Goal: Task Accomplishment & Management: Complete application form

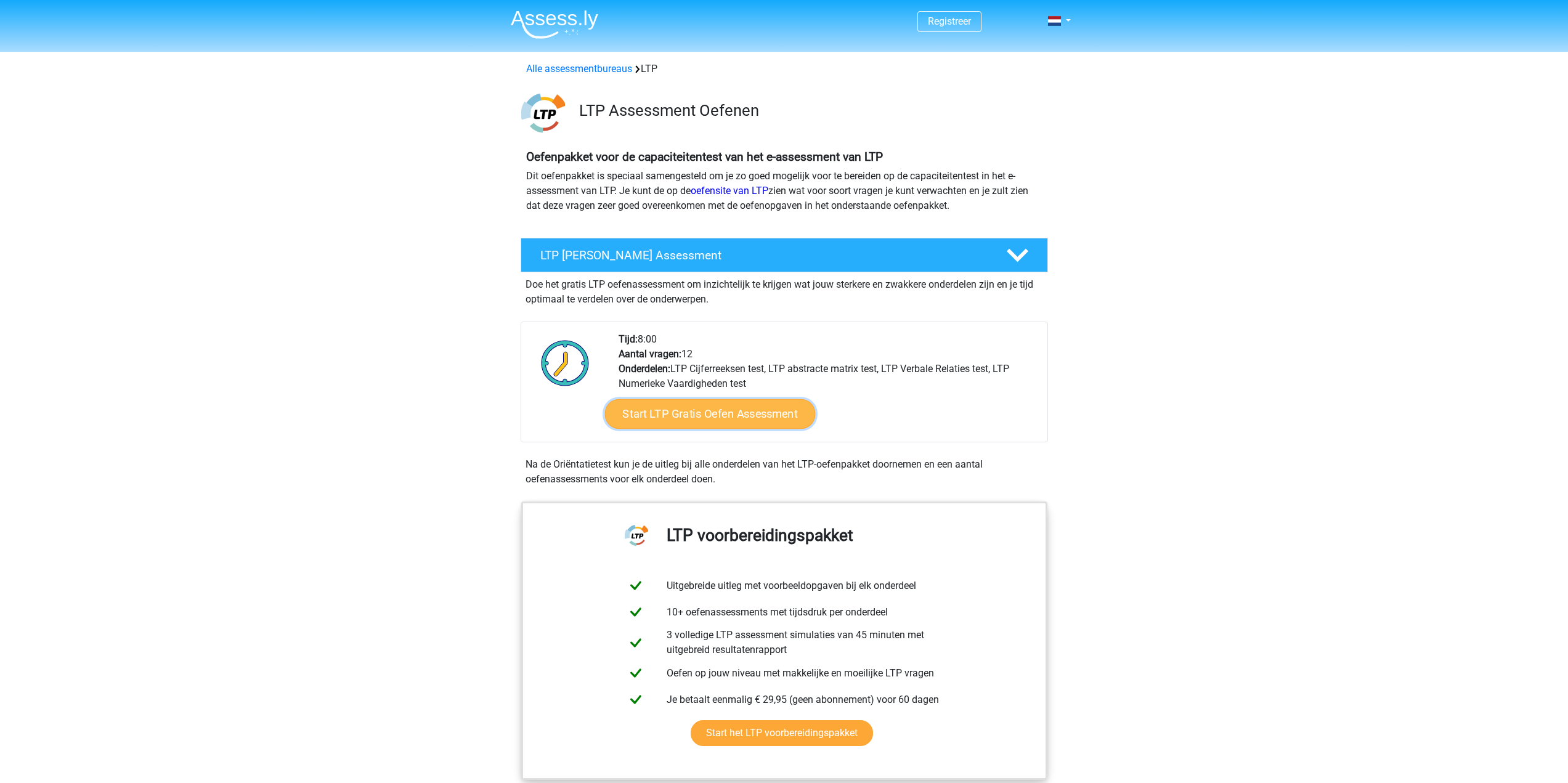
click at [766, 406] on link "Start LTP Gratis Oefen Assessment" at bounding box center [710, 414] width 211 height 30
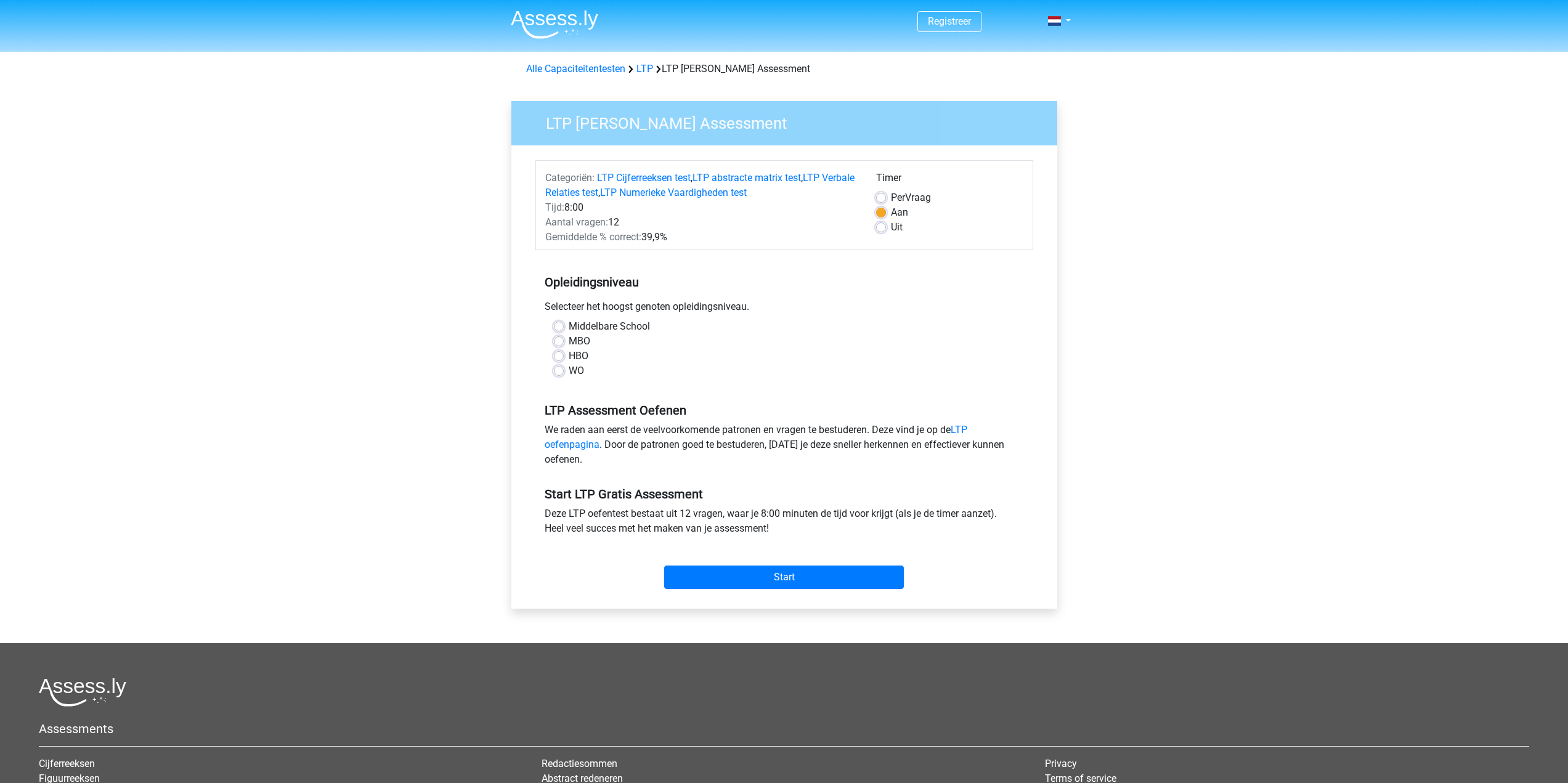
click at [569, 357] on label "HBO" at bounding box center [578, 356] width 20 height 15
click at [559, 357] on input "HBO" at bounding box center [559, 355] width 10 height 12
radio input "true"
click at [774, 582] on input "Start" at bounding box center [784, 577] width 239 height 24
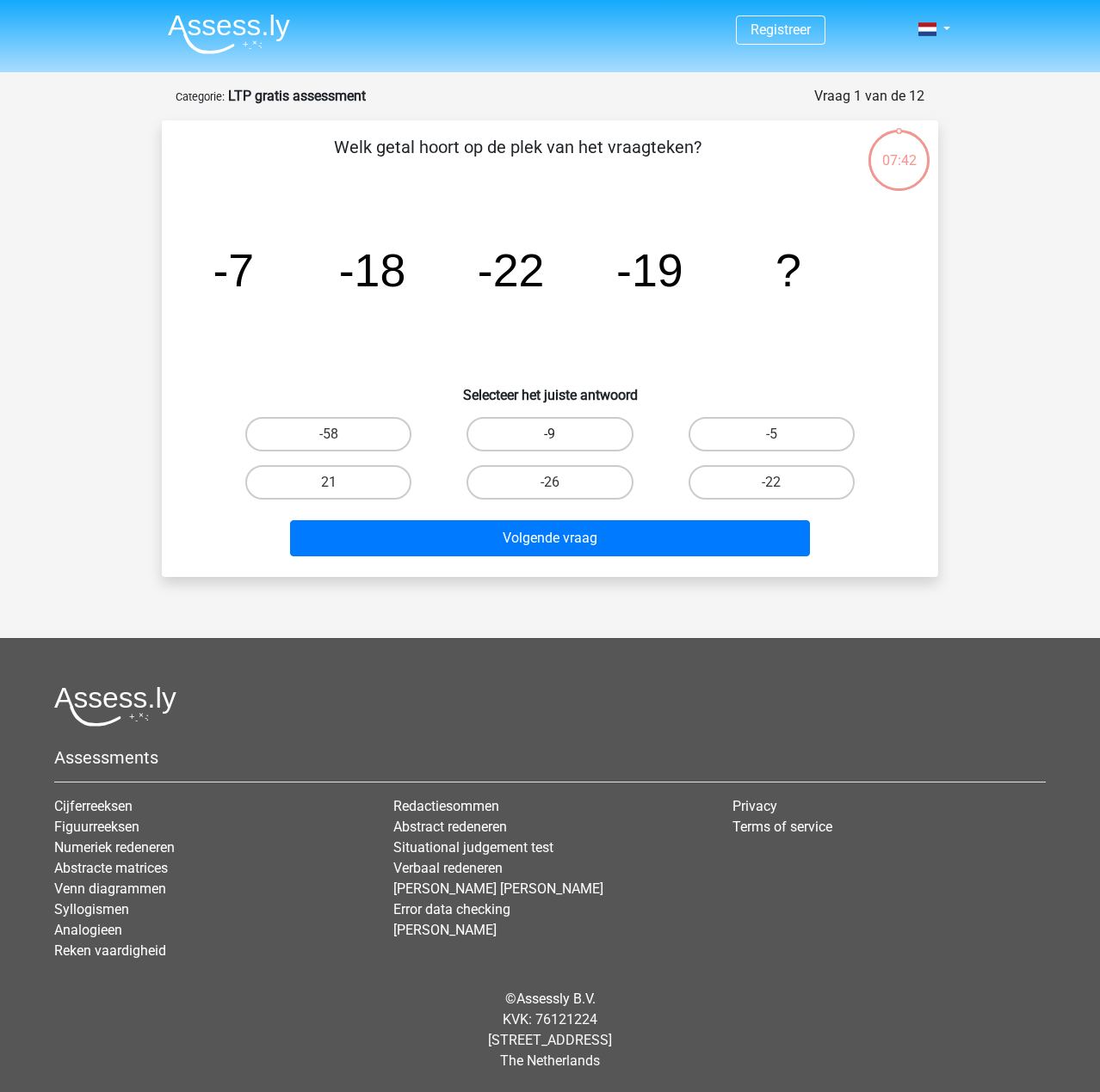
click at [609, 430] on label "-9" at bounding box center [550, 434] width 166 height 34
click at [561, 434] on input "-9" at bounding box center [555, 440] width 11 height 11
radio input "true"
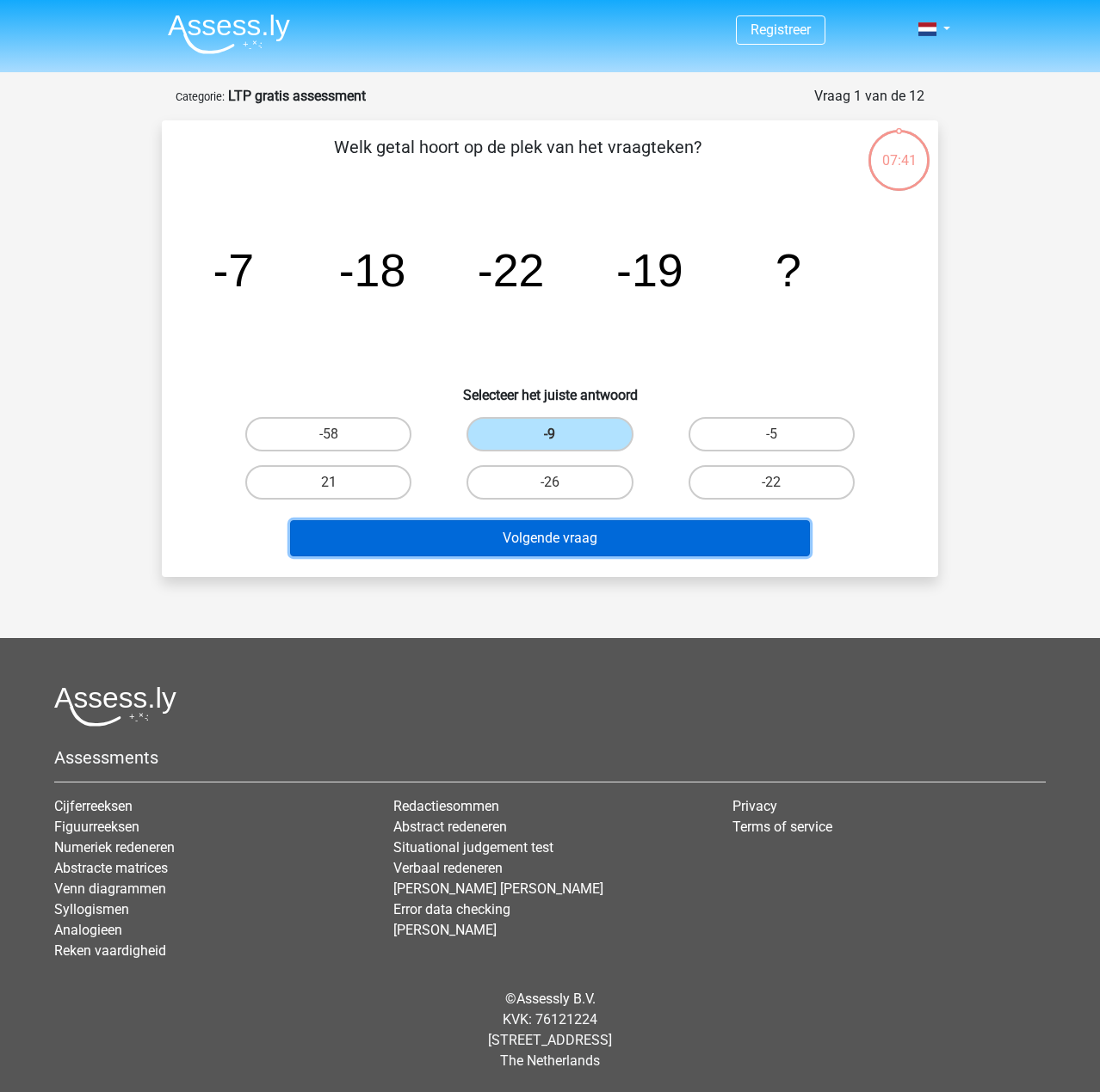
click at [645, 539] on button "Volgende vraag" at bounding box center [550, 538] width 520 height 36
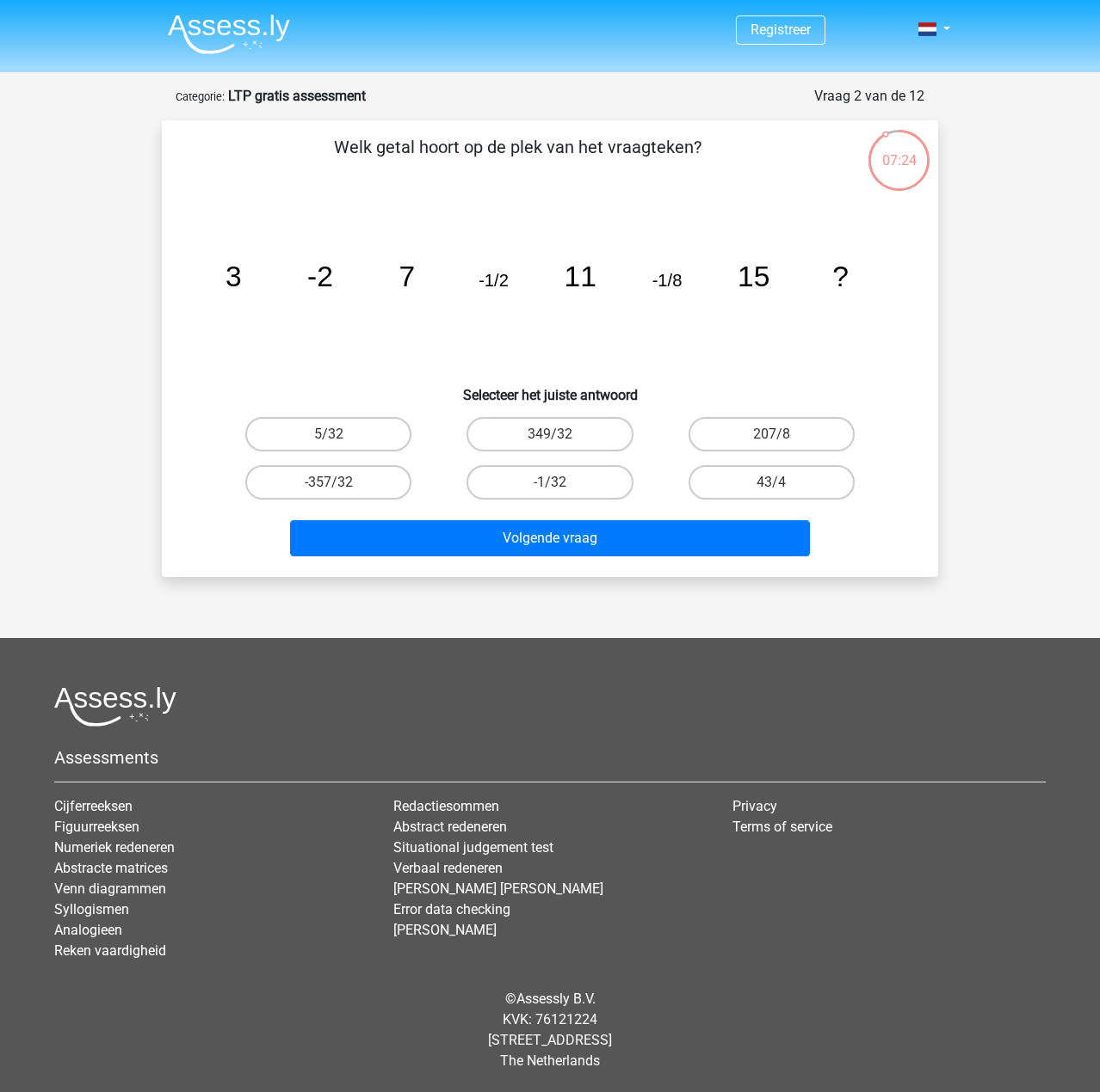
click at [557, 486] on input "-1/32" at bounding box center [555, 488] width 11 height 11
radio input "true"
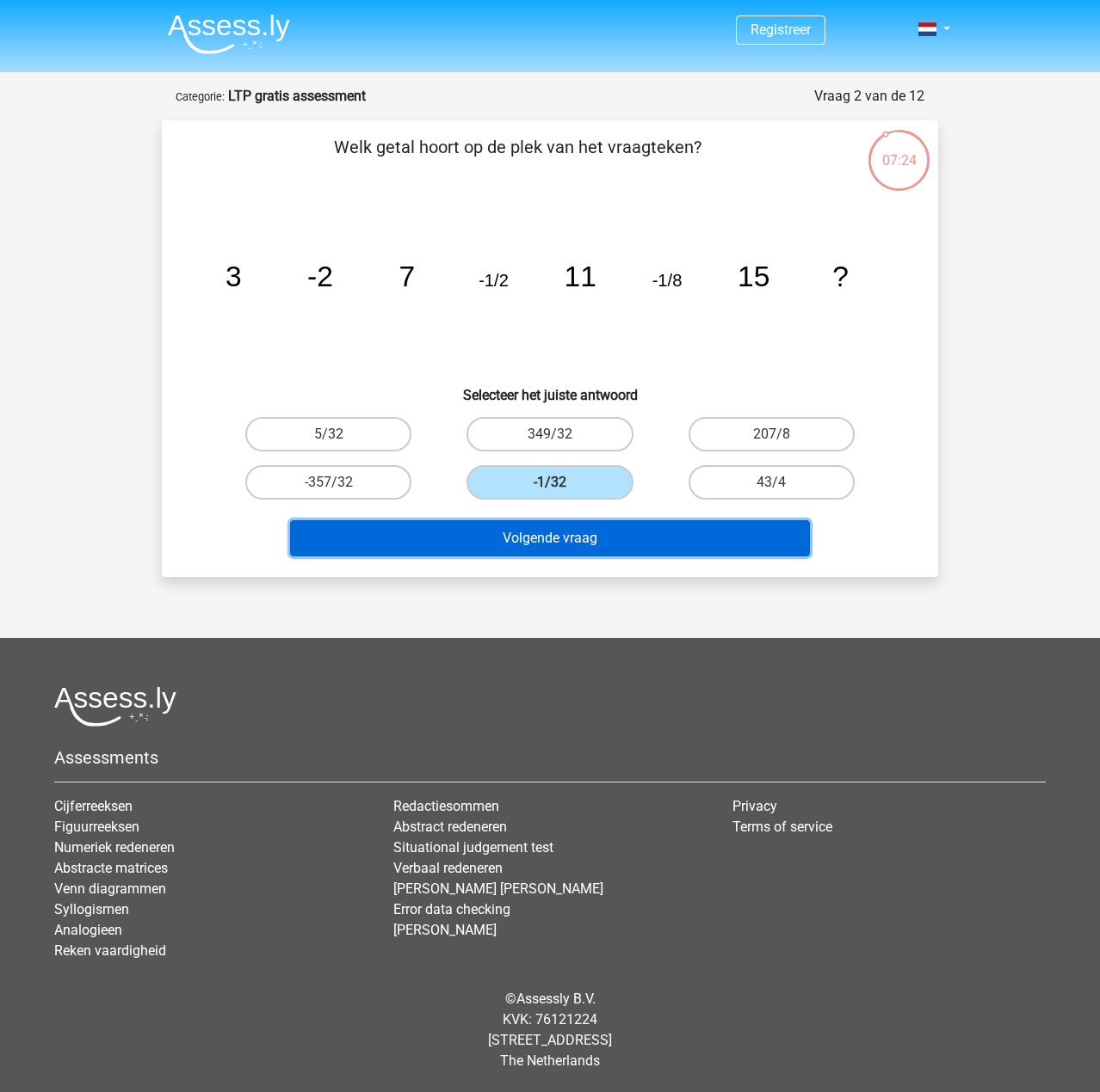
click at [580, 529] on button "Volgende vraag" at bounding box center [550, 538] width 520 height 36
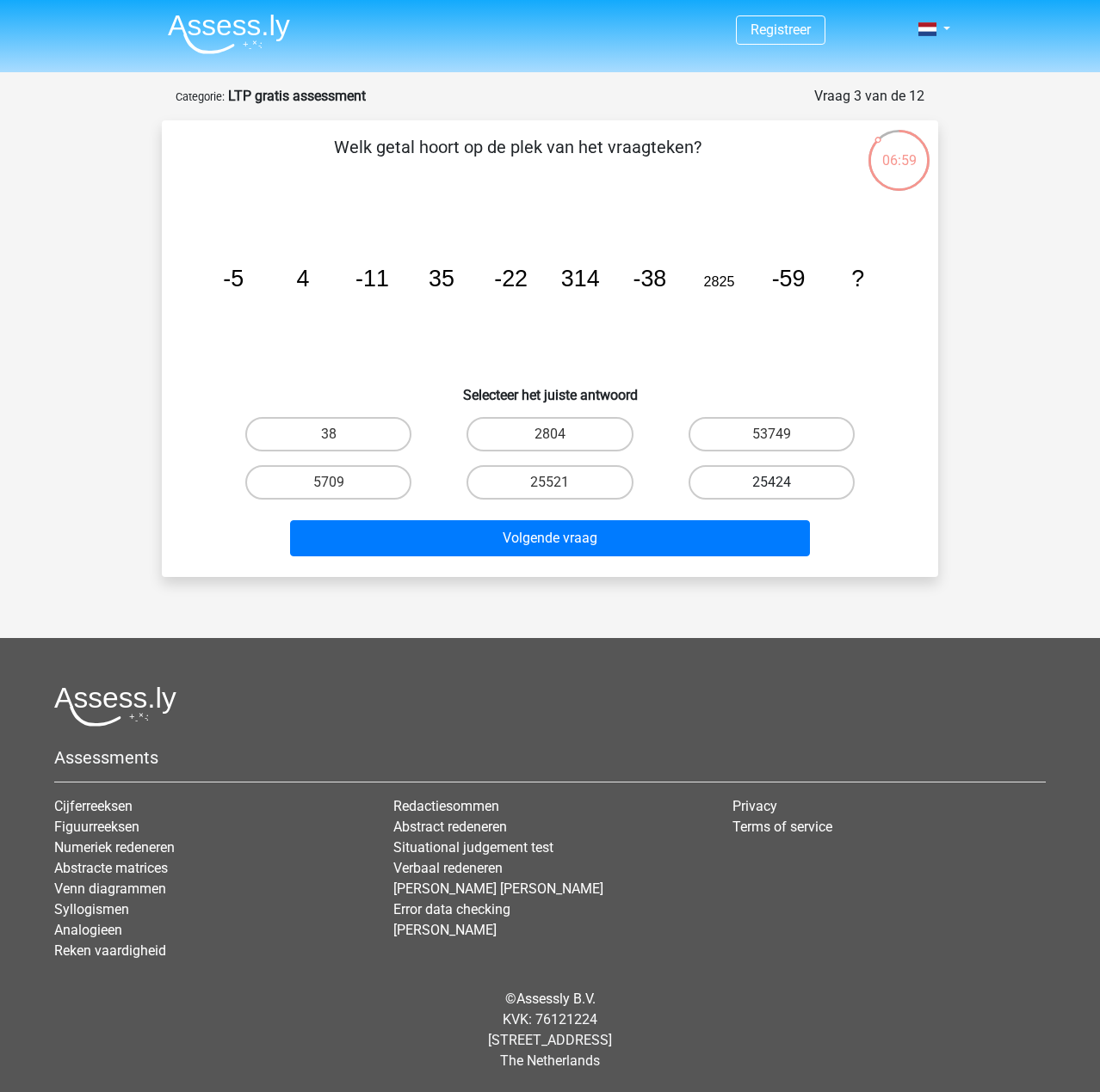
click at [766, 486] on label "25424" at bounding box center [771, 482] width 166 height 34
click at [770, 486] on input "25424" at bounding box center [776, 488] width 11 height 11
radio input "true"
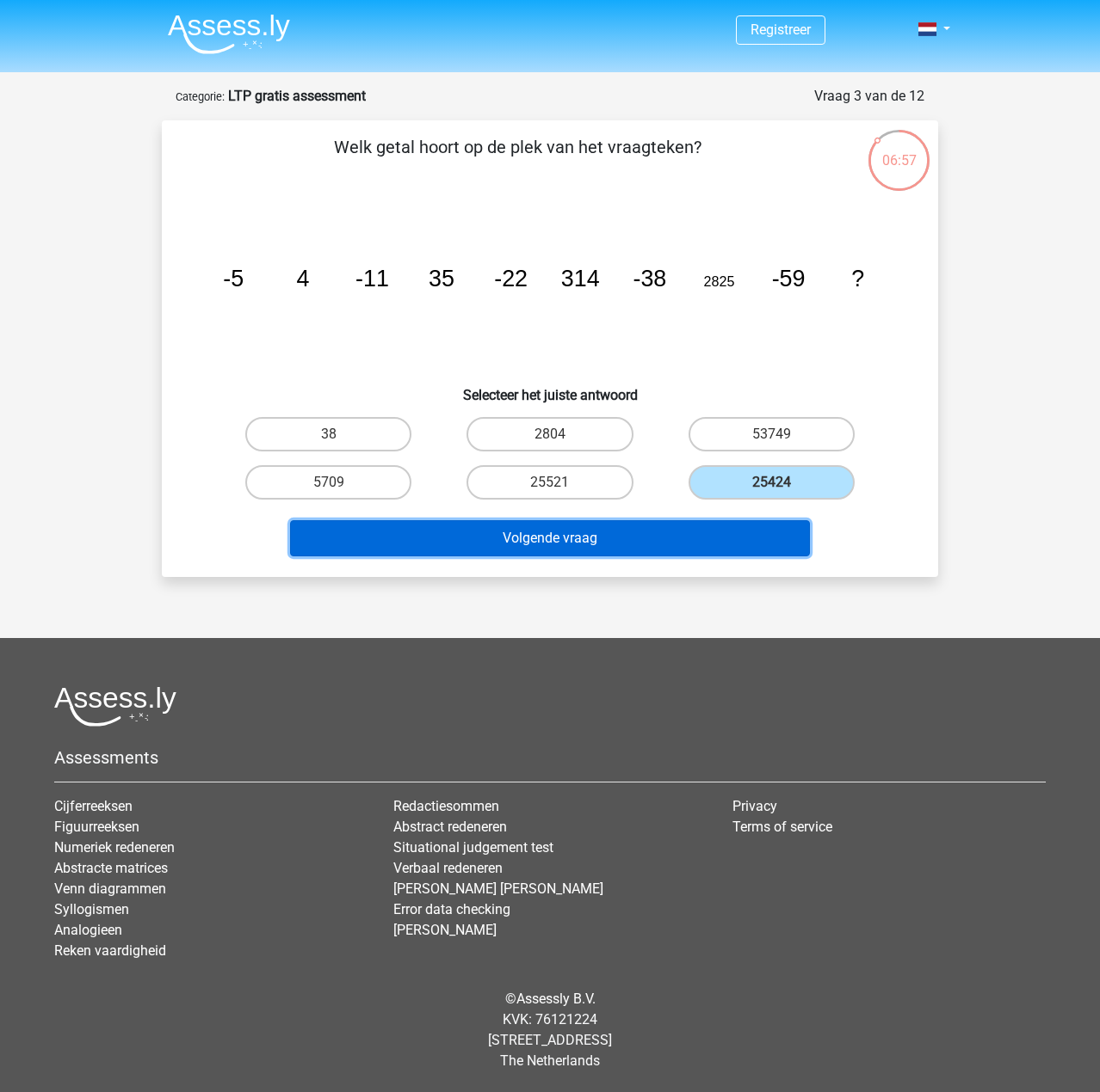
click at [717, 528] on button "Volgende vraag" at bounding box center [550, 538] width 520 height 36
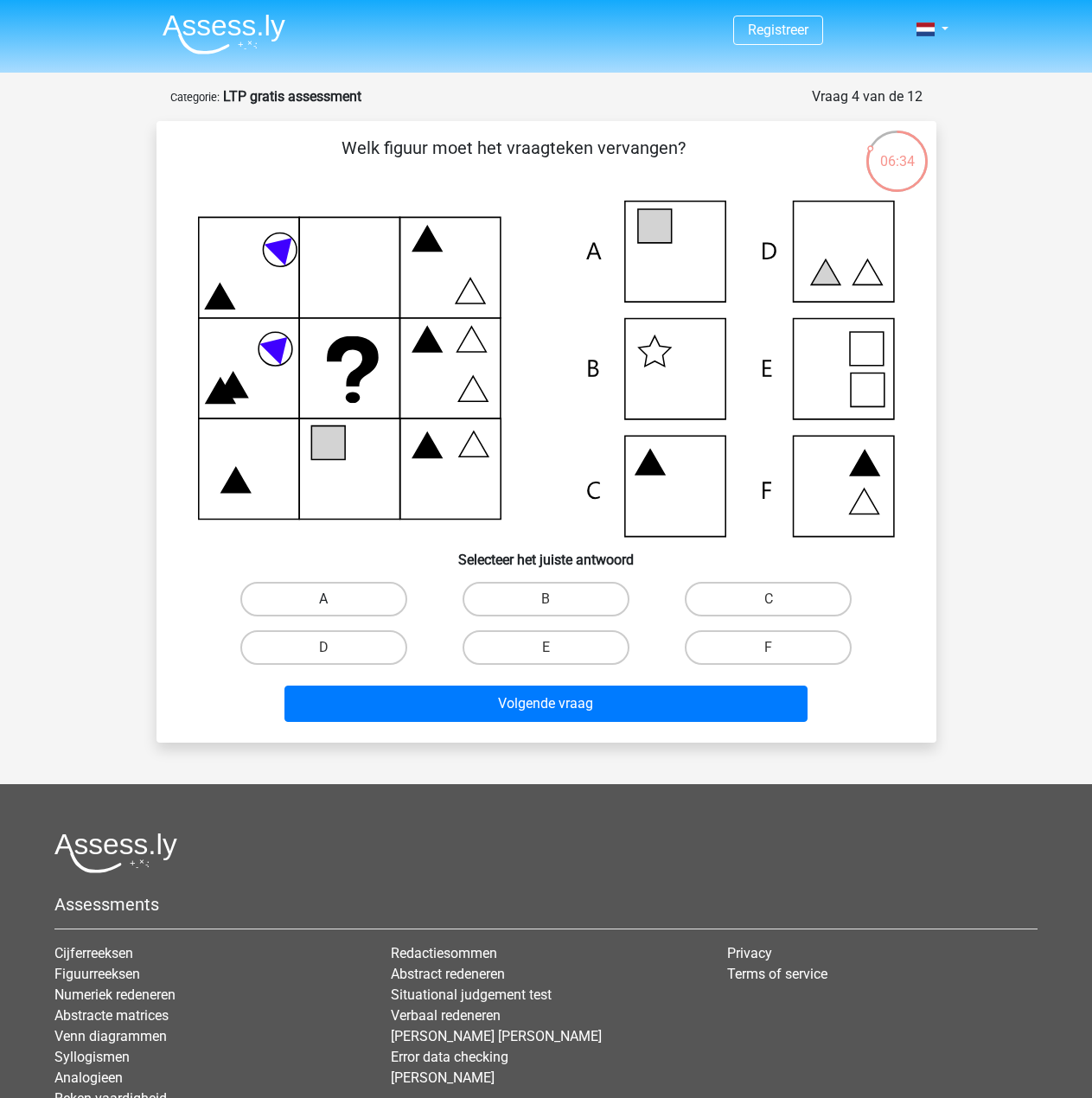
click at [324, 597] on label "A" at bounding box center [324, 599] width 167 height 34
click at [324, 599] on input "A" at bounding box center [329, 605] width 11 height 11
radio input "true"
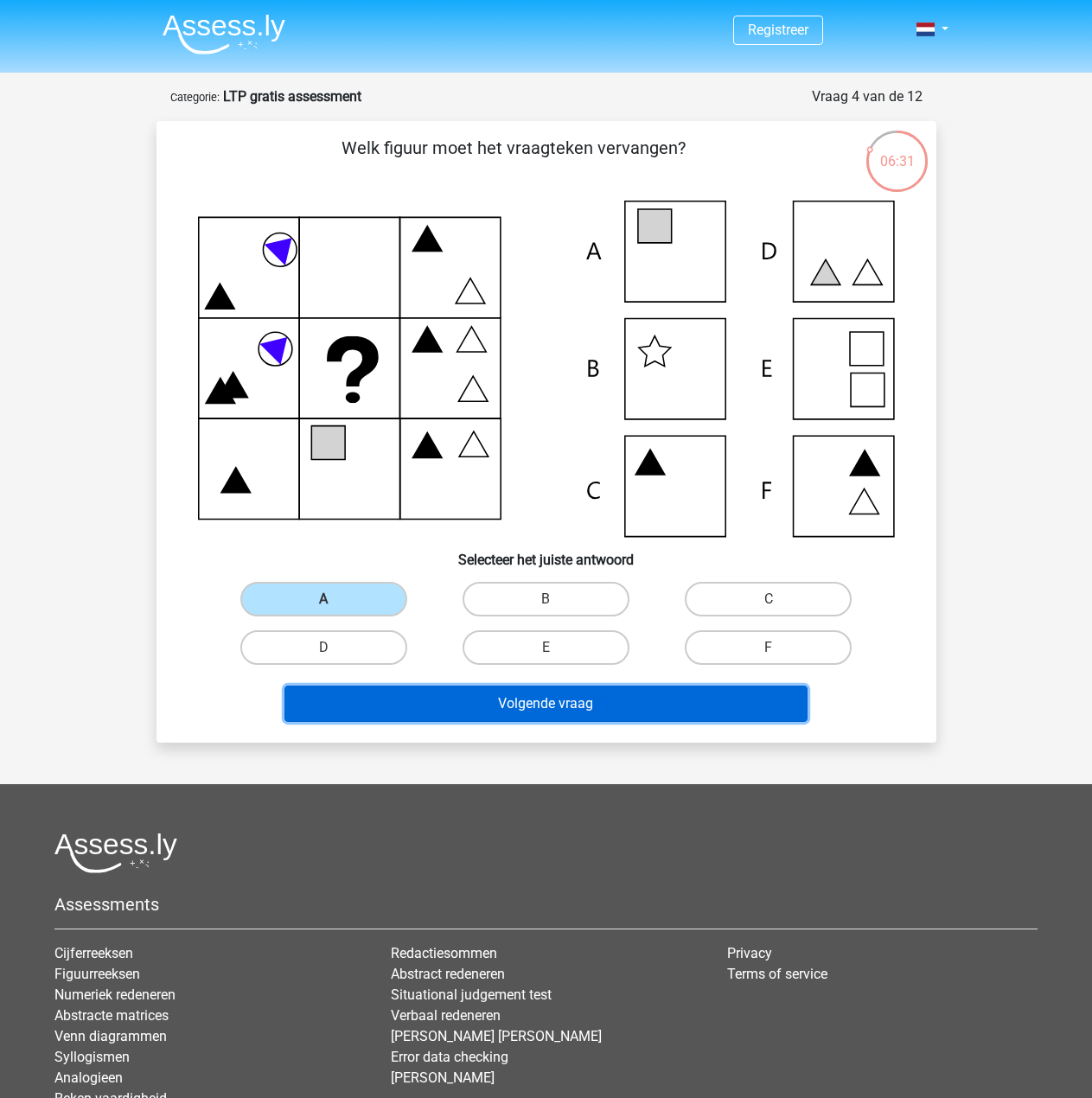
click at [473, 709] on button "Volgende vraag" at bounding box center [546, 704] width 523 height 36
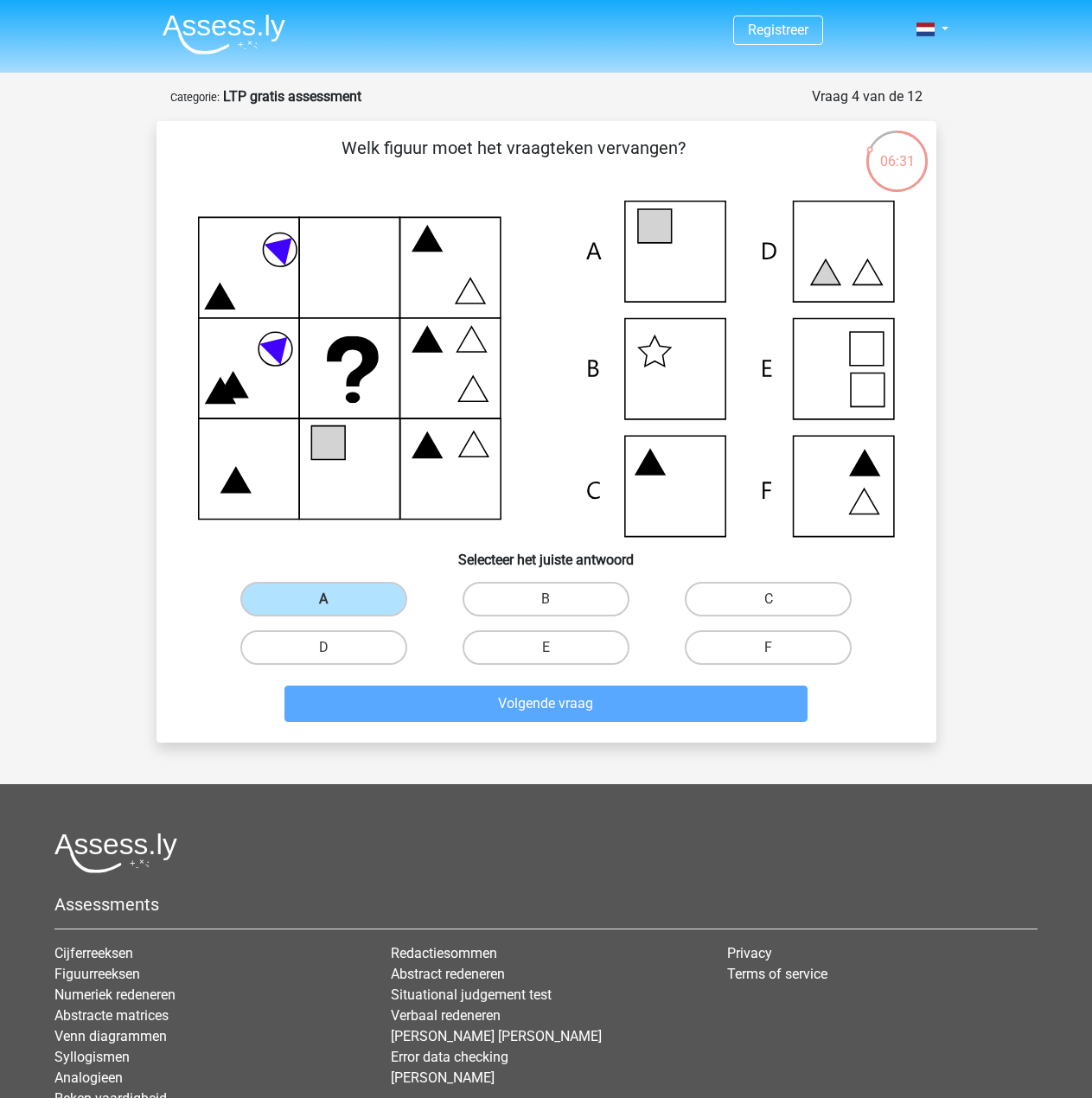
scroll to position [86, 0]
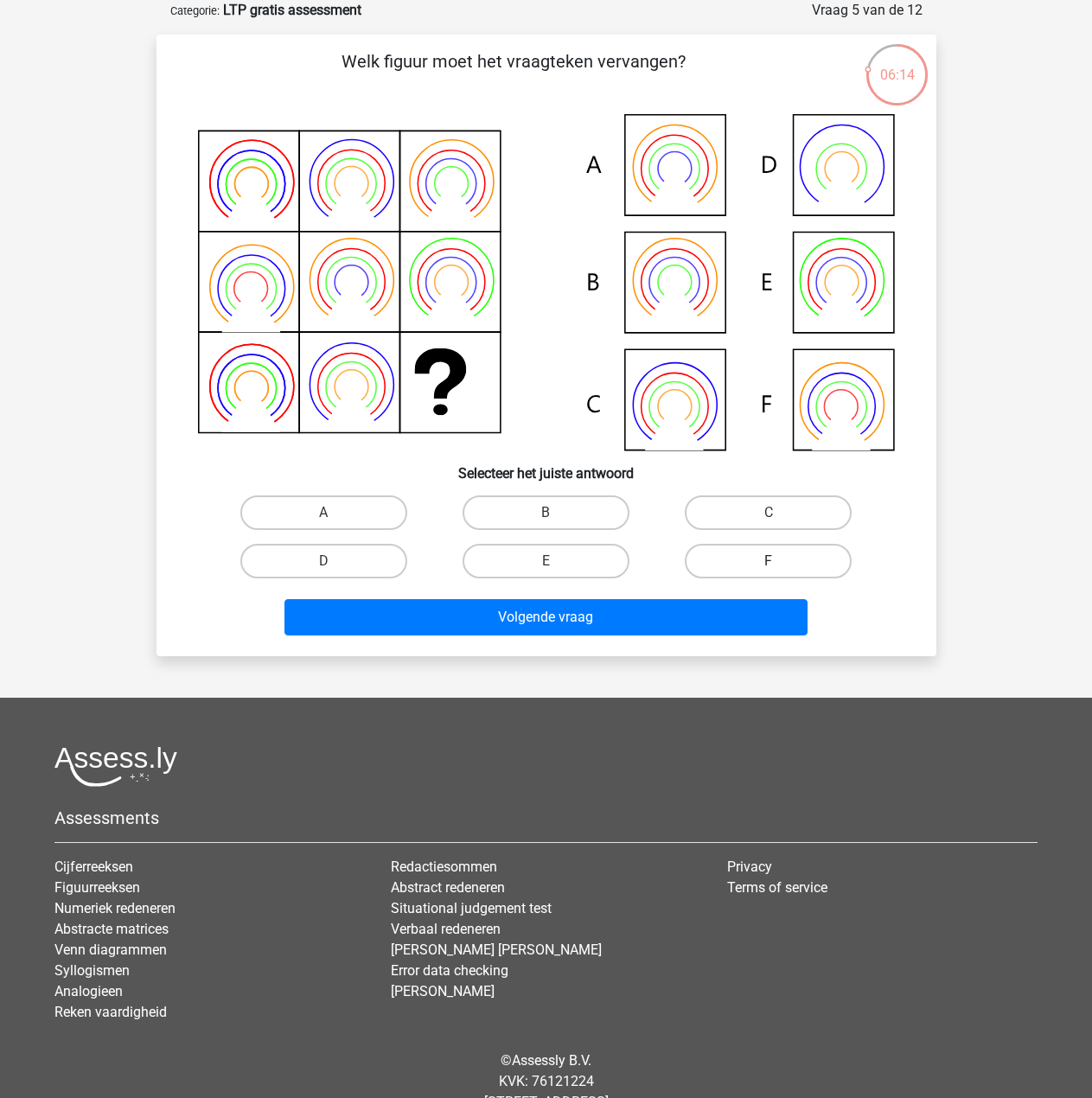
click at [765, 569] on label "F" at bounding box center [768, 561] width 167 height 34
click at [768, 569] on input "F" at bounding box center [774, 567] width 11 height 11
radio input "true"
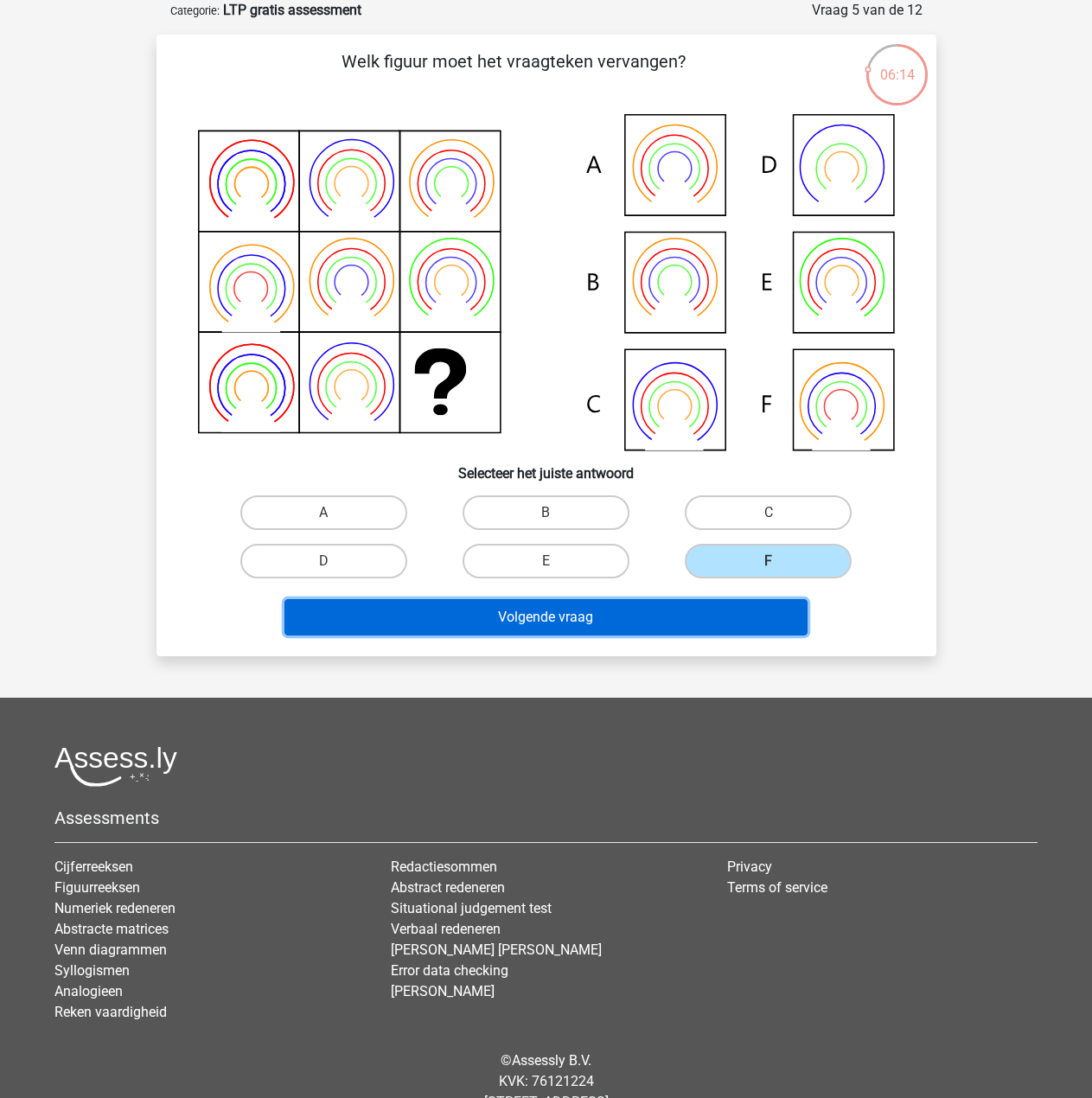
click at [694, 614] on button "Volgende vraag" at bounding box center [546, 617] width 523 height 36
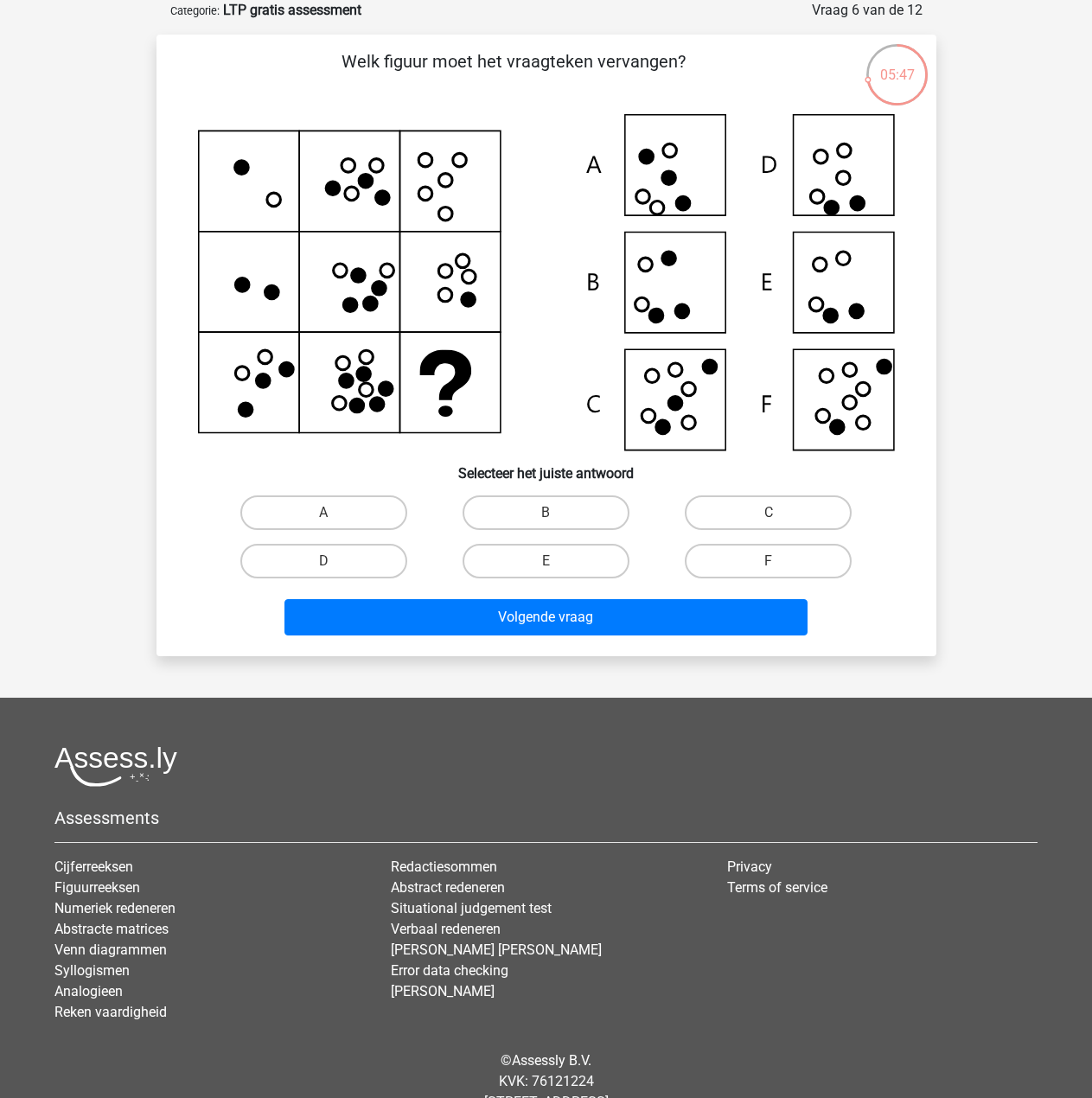
click at [142, 463] on div "05:47 Vraag 6 van de 12 Categorie: LTP gratis assessment [PERSON_NAME] figuur m…" at bounding box center [546, 328] width 807 height 657
click at [804, 556] on label "F" at bounding box center [768, 561] width 167 height 34
click at [780, 561] on input "F" at bounding box center [774, 567] width 11 height 11
radio input "true"
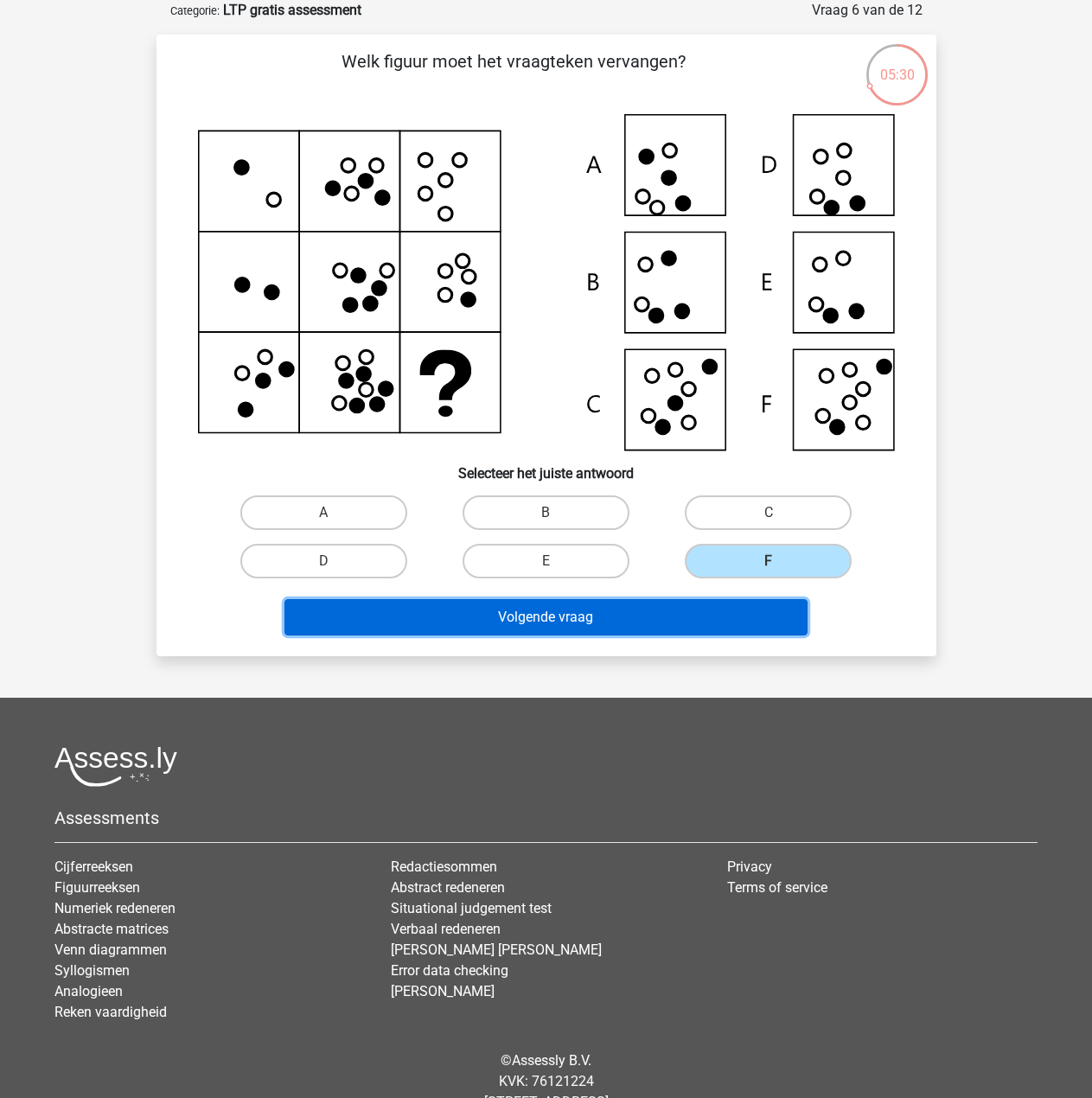
click at [663, 619] on button "Volgende vraag" at bounding box center [546, 617] width 523 height 36
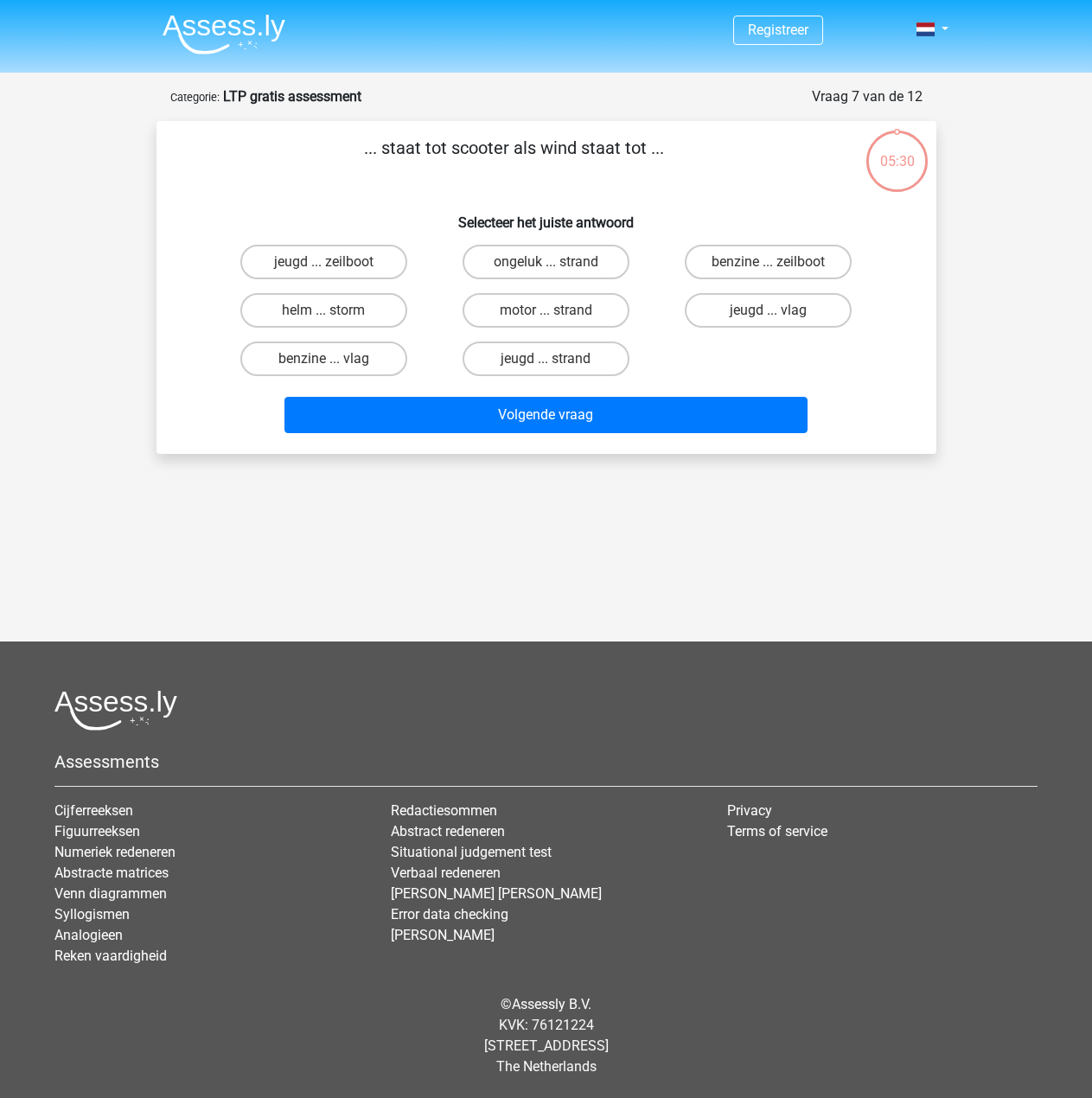
scroll to position [0, 0]
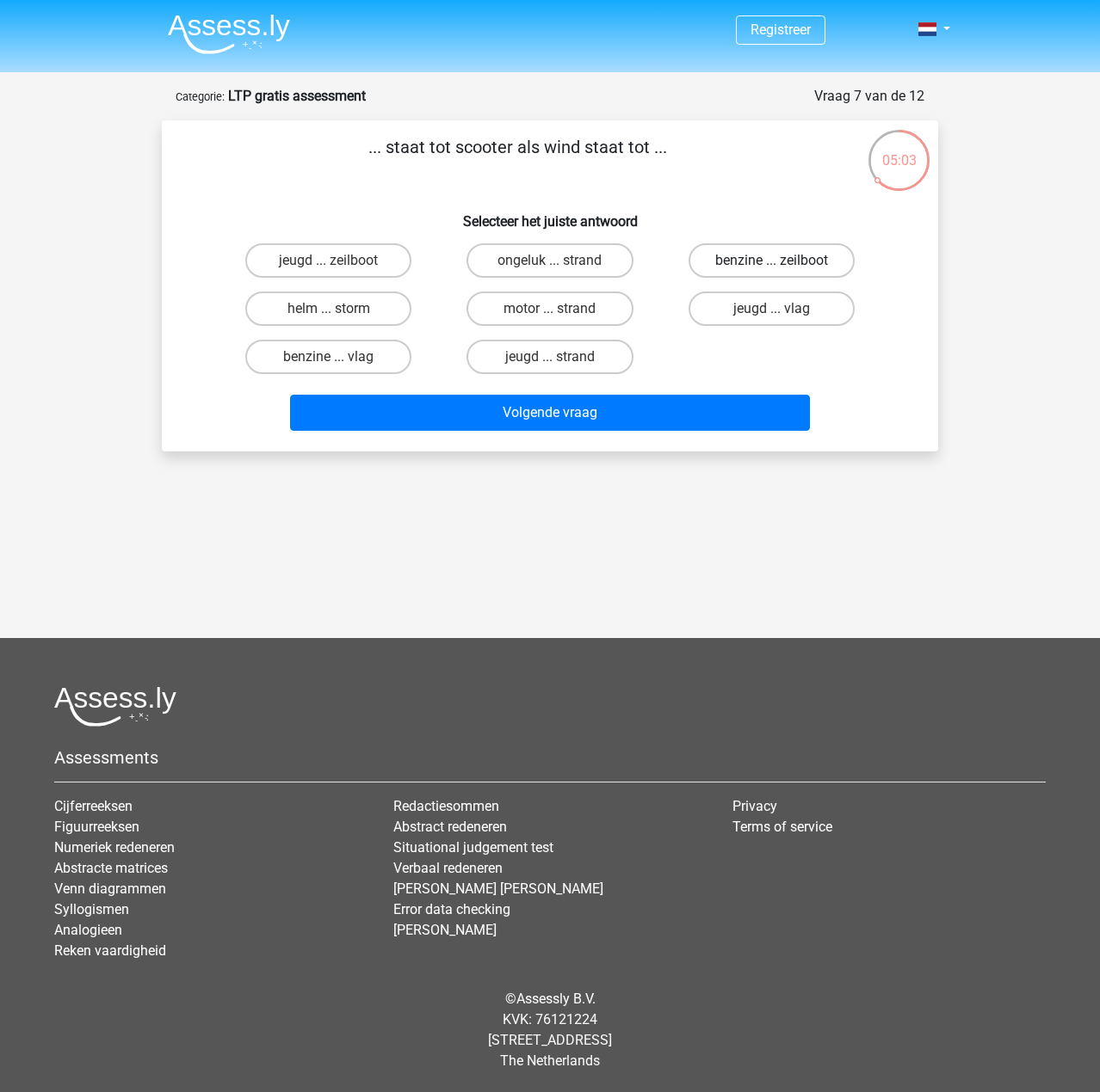
click at [759, 260] on label "benzine ... zeilboot" at bounding box center [771, 260] width 166 height 34
click at [770, 260] on input "benzine ... zeilboot" at bounding box center [776, 266] width 11 height 11
radio input "true"
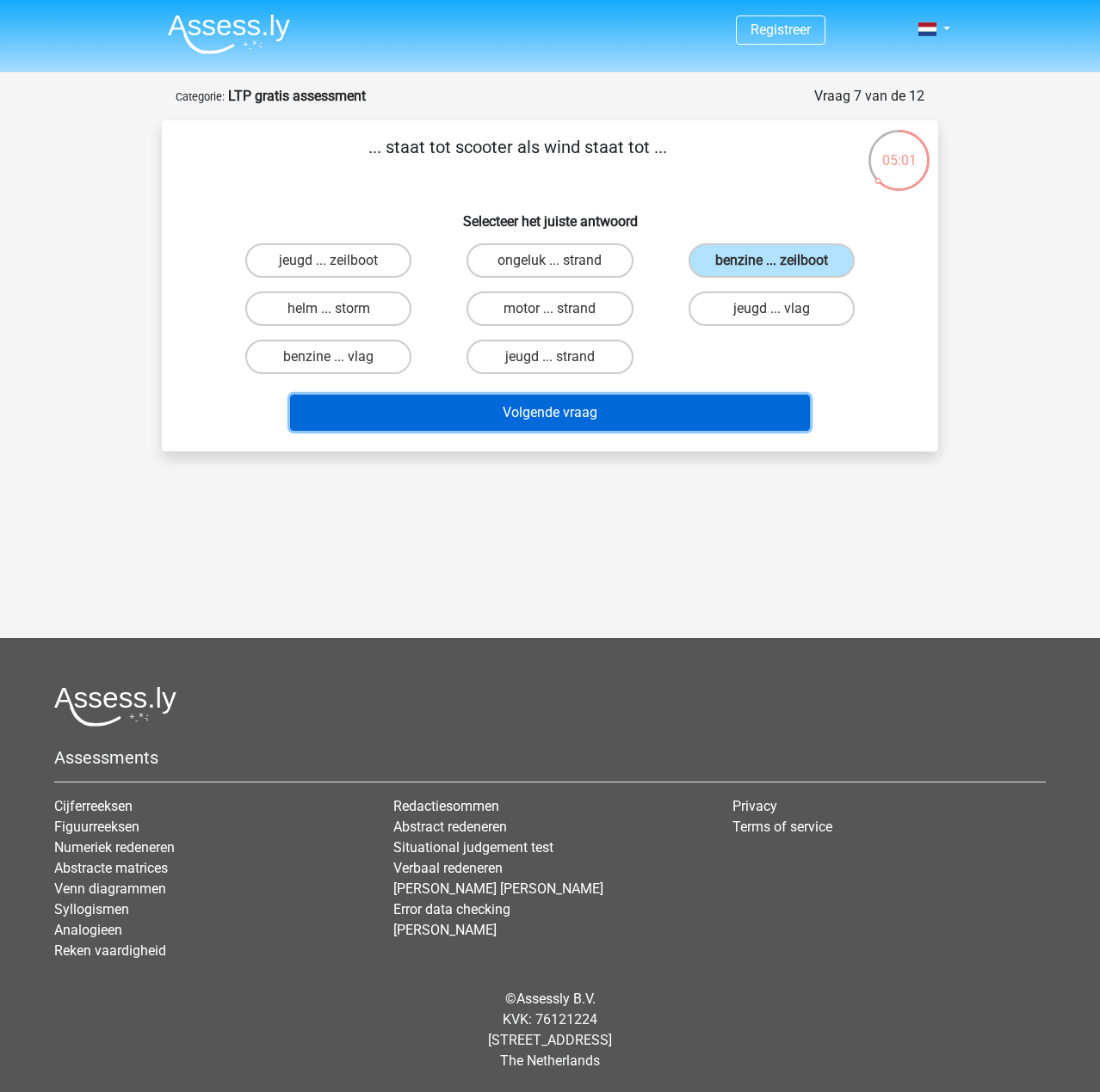
click at [670, 418] on button "Volgende vraag" at bounding box center [550, 412] width 520 height 36
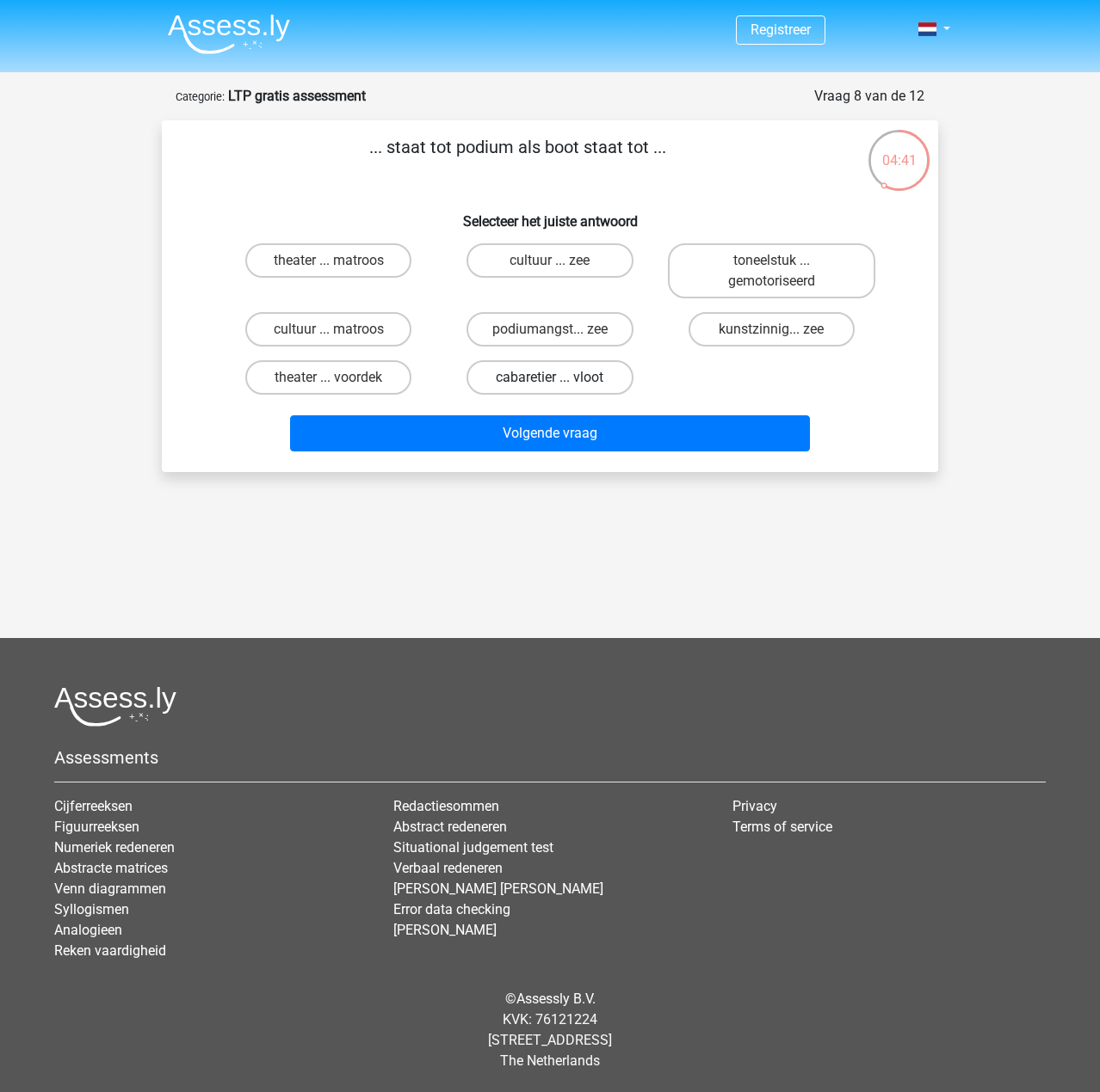
click at [601, 378] on label "cabaretier ... vloot" at bounding box center [550, 378] width 166 height 34
click at [561, 378] on input "cabaretier ... vloot" at bounding box center [555, 383] width 11 height 11
radio input "true"
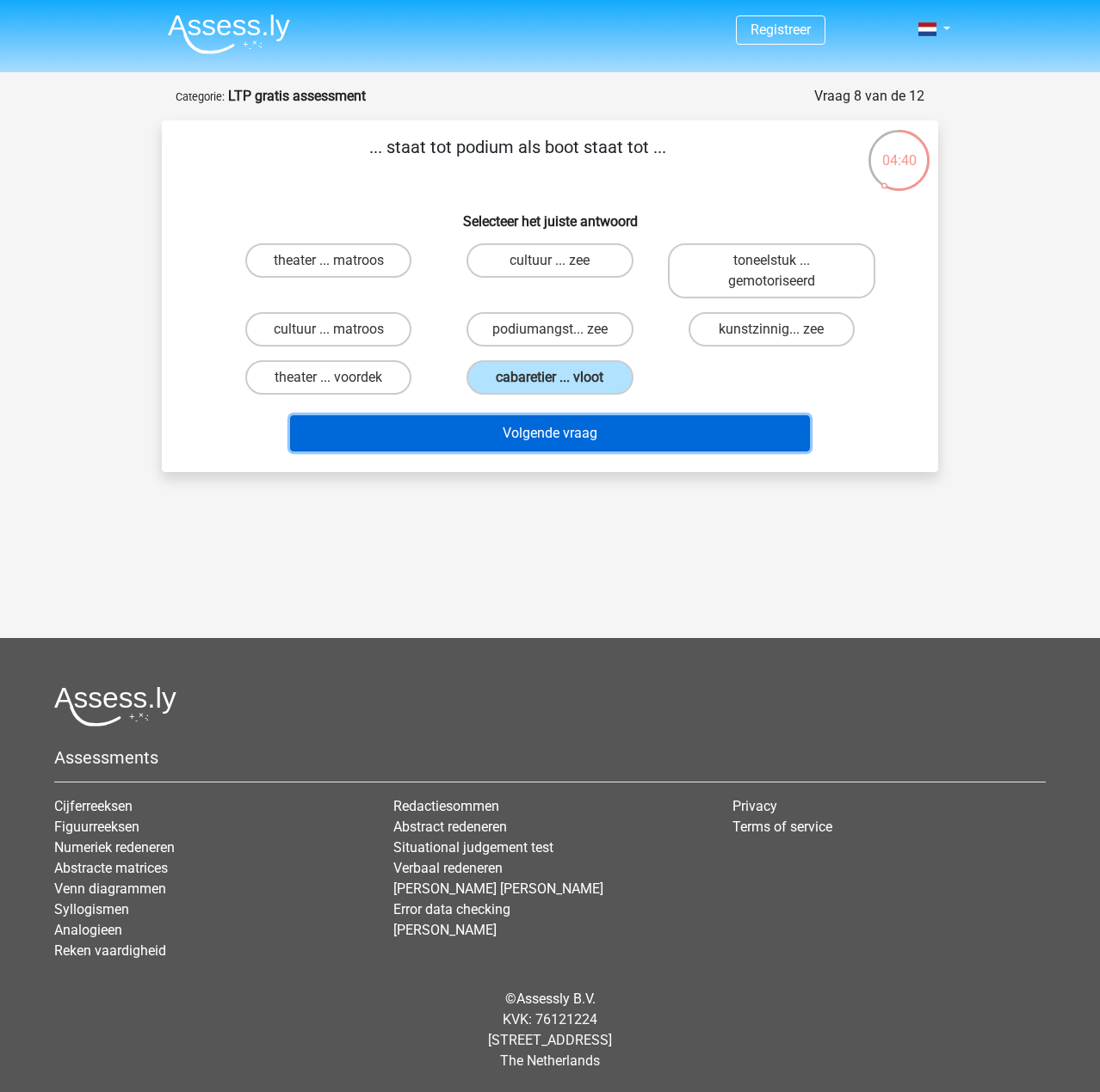
click at [595, 439] on button "Volgende vraag" at bounding box center [550, 433] width 520 height 36
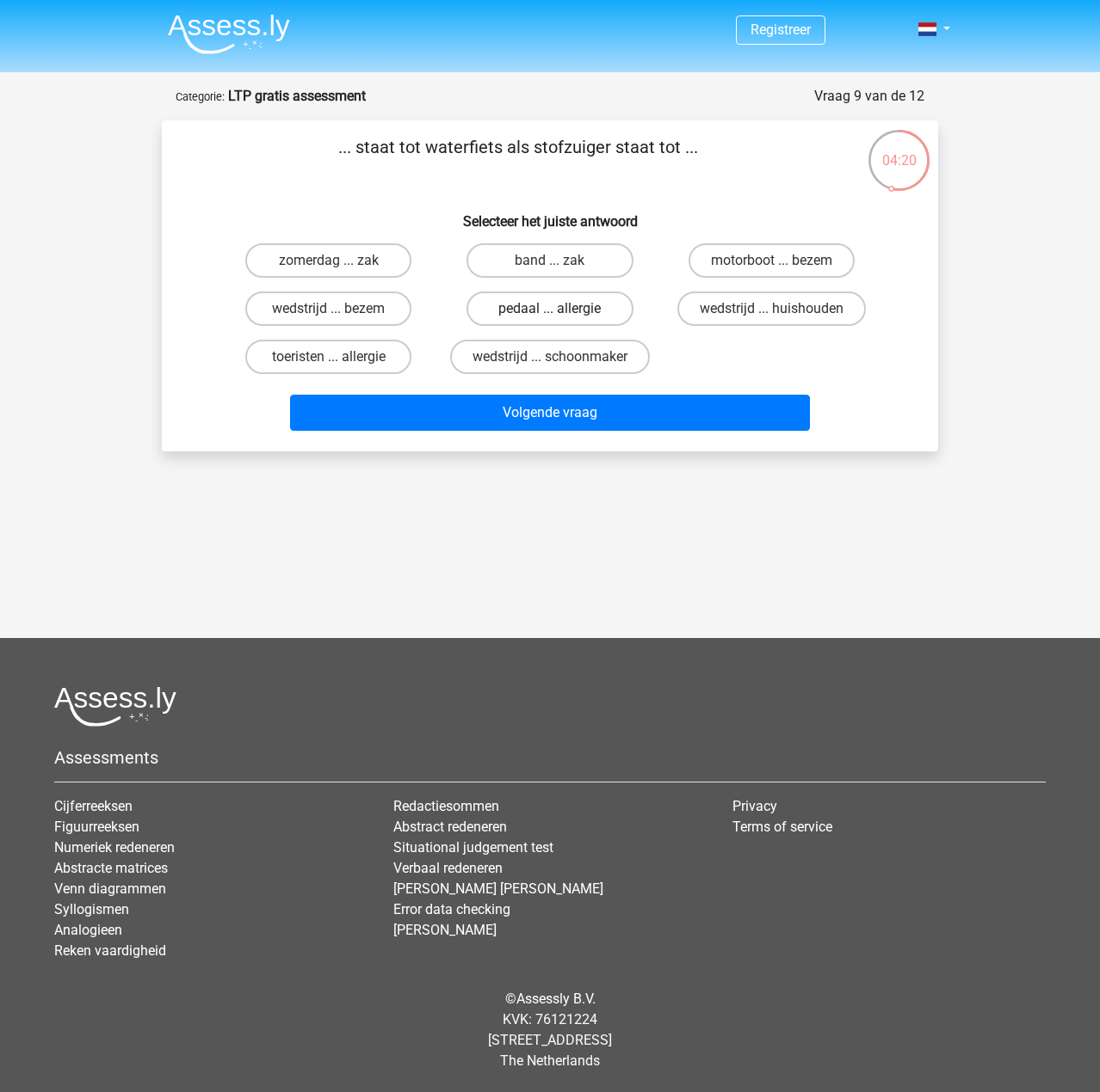
click at [573, 305] on label "pedaal ... allergie" at bounding box center [550, 309] width 166 height 34
click at [561, 309] on input "pedaal ... allergie" at bounding box center [555, 314] width 11 height 11
radio input "true"
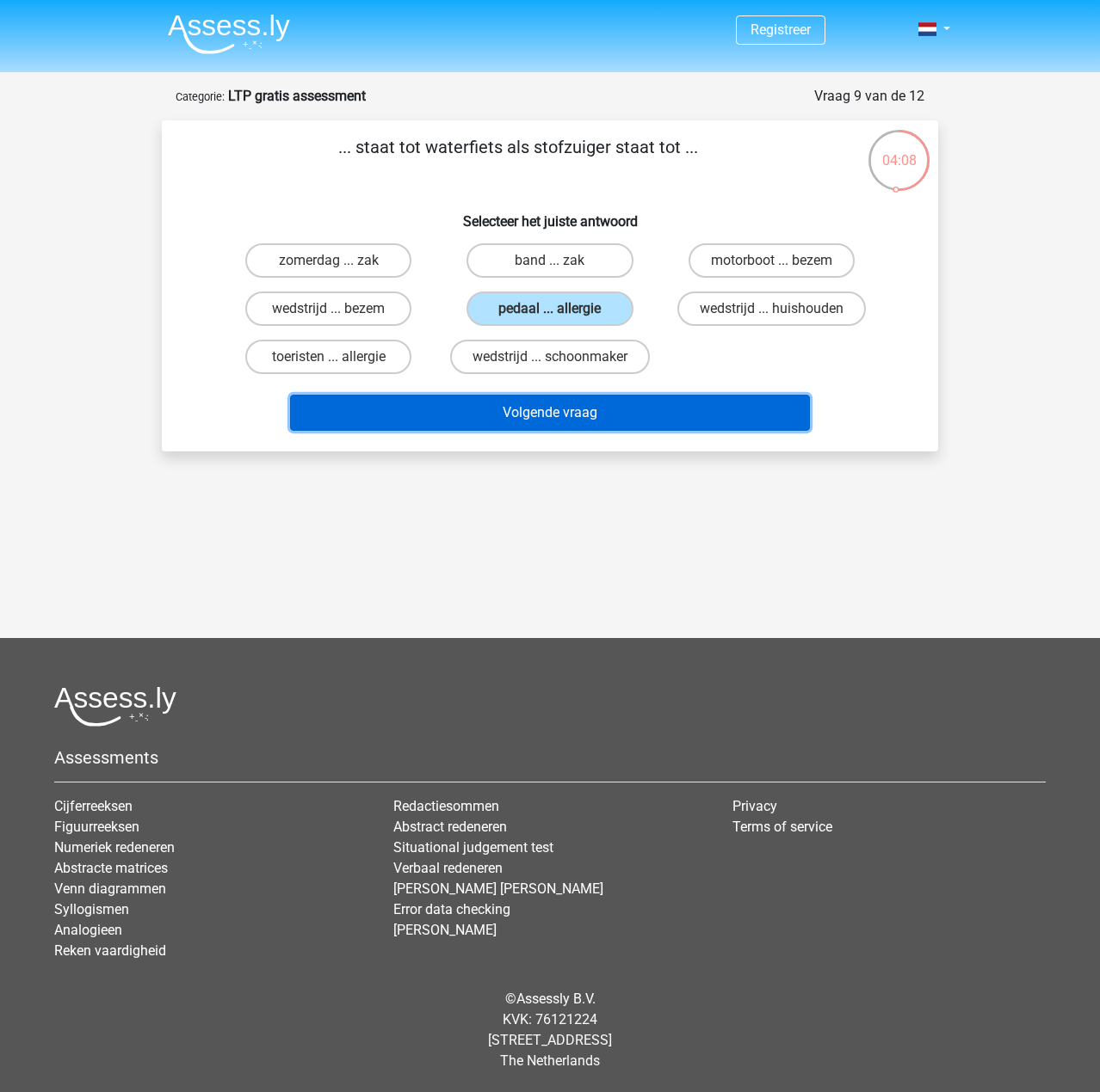
click at [527, 421] on button "Volgende vraag" at bounding box center [550, 412] width 520 height 36
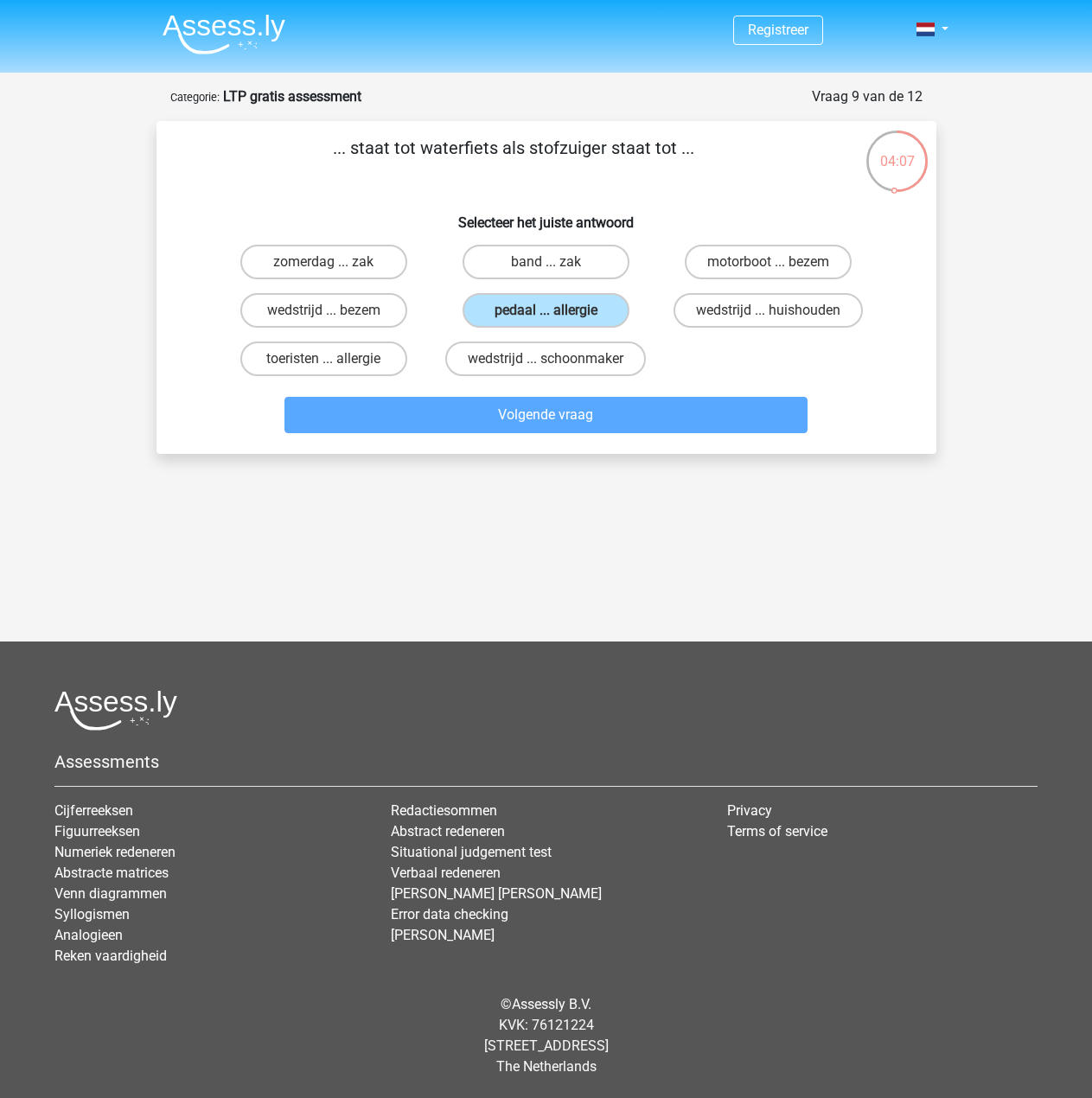
scroll to position [86, 0]
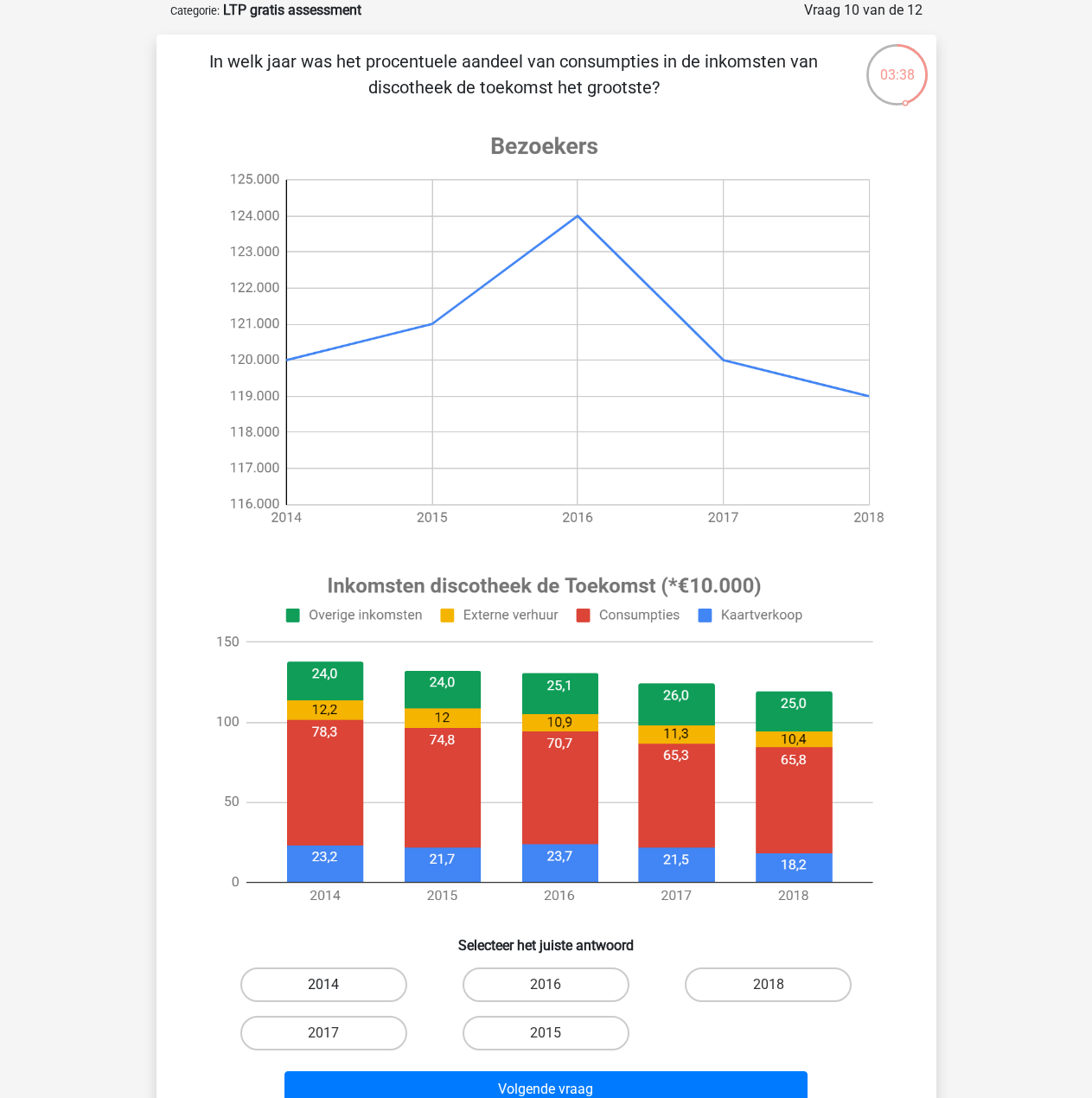
click at [353, 977] on label "2014" at bounding box center [324, 985] width 167 height 34
click at [335, 985] on input "2014" at bounding box center [329, 991] width 11 height 11
radio input "true"
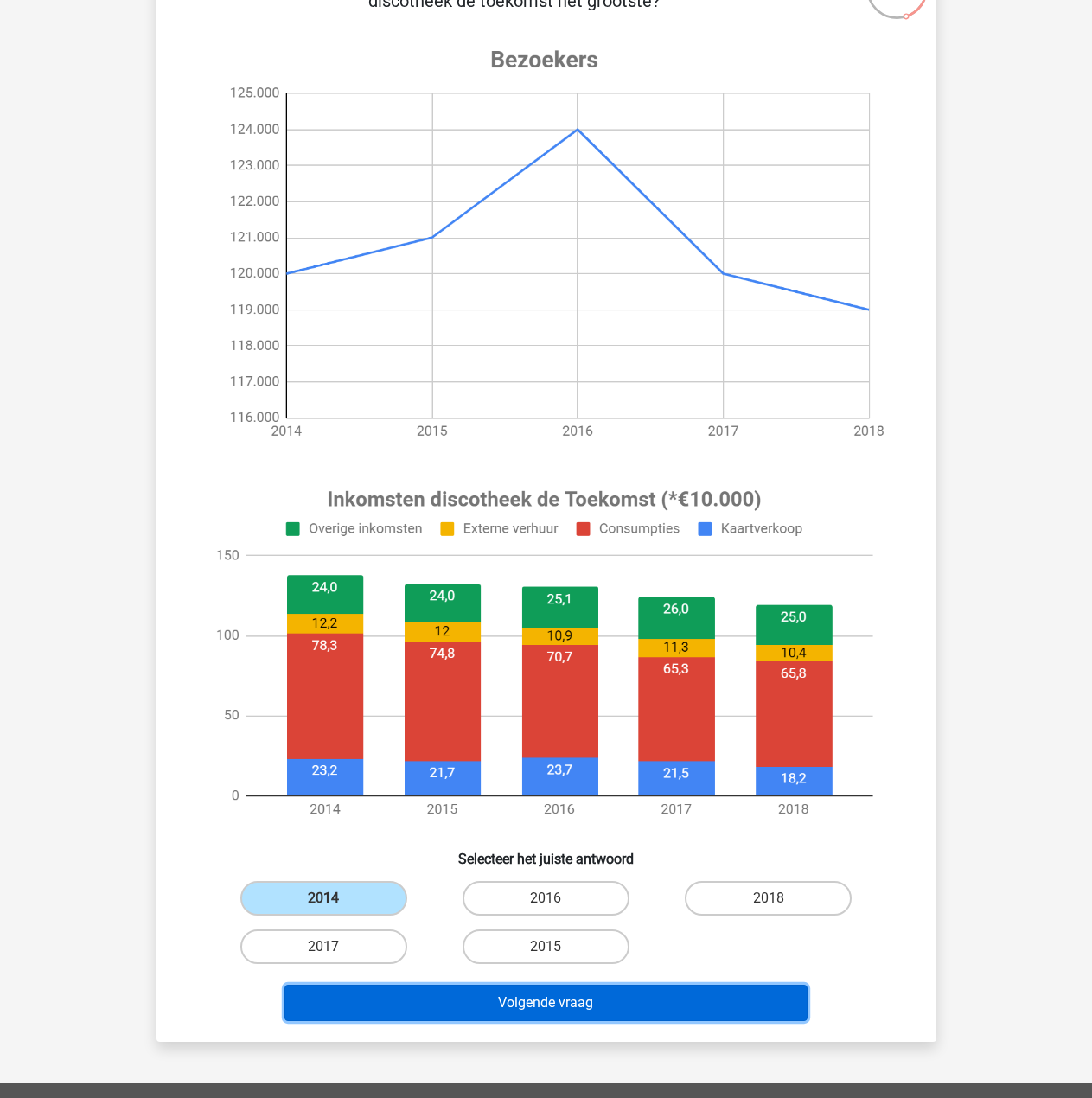
click at [526, 1002] on button "Volgende vraag" at bounding box center [546, 1003] width 523 height 36
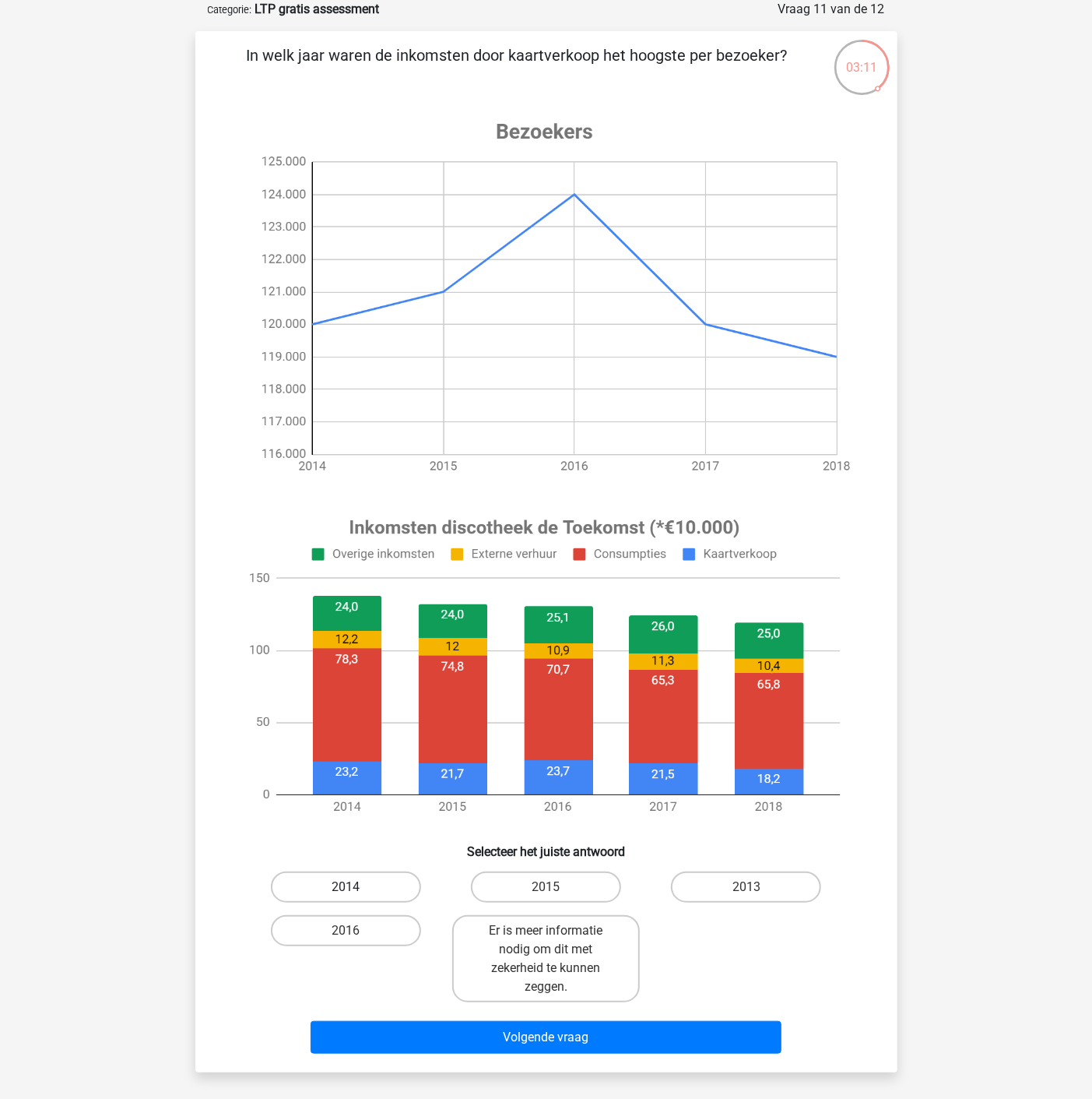
click at [392, 882] on label "2014" at bounding box center [346, 887] width 150 height 31
click at [355, 887] on input "2014" at bounding box center [351, 892] width 10 height 10
radio input "true"
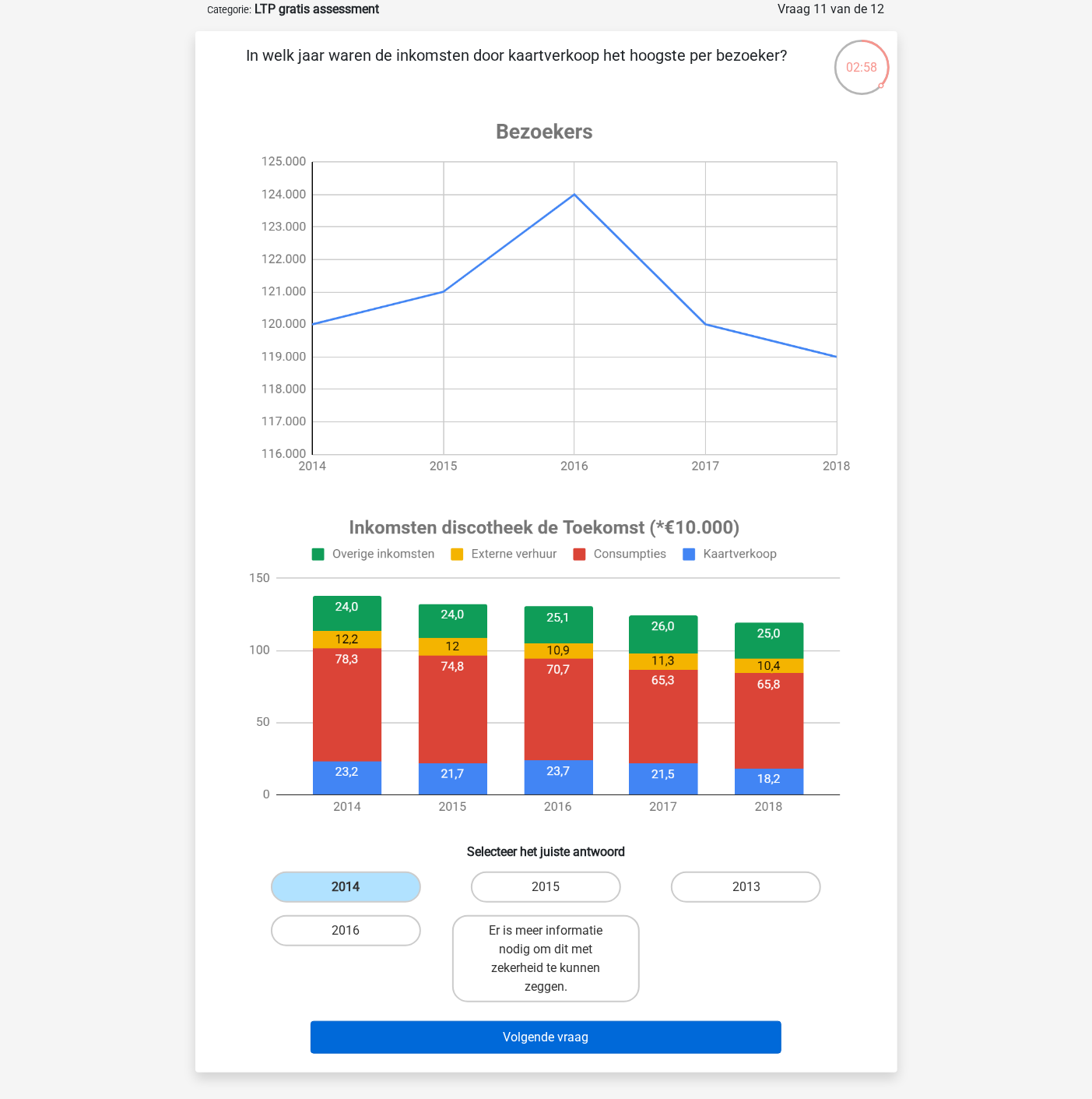
click at [473, 989] on button "Volgende vraag" at bounding box center [546, 1037] width 471 height 32
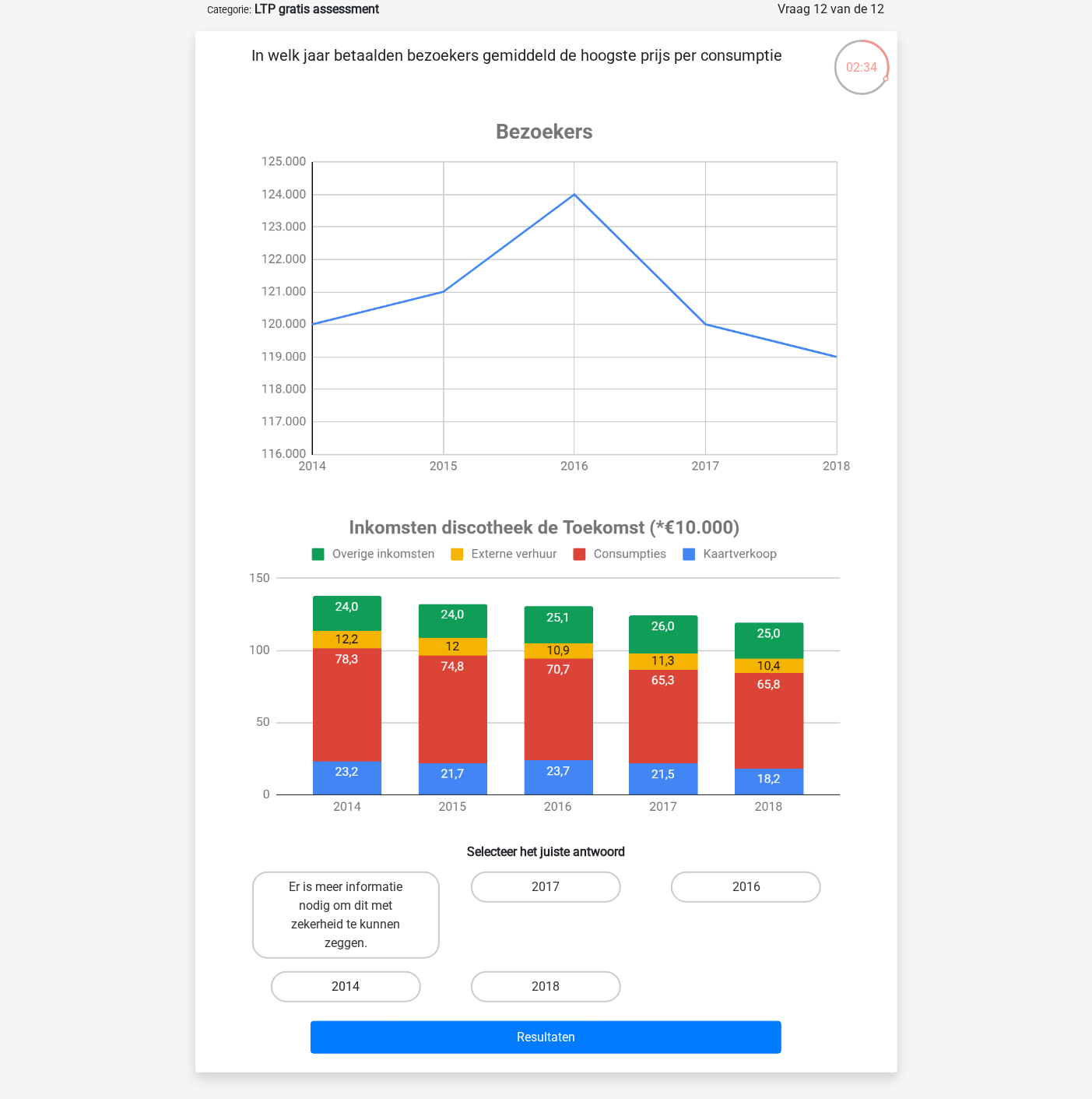
click at [379, 989] on label "2014" at bounding box center [346, 986] width 150 height 31
click at [355, 989] on input "2014" at bounding box center [351, 992] width 10 height 10
radio input "true"
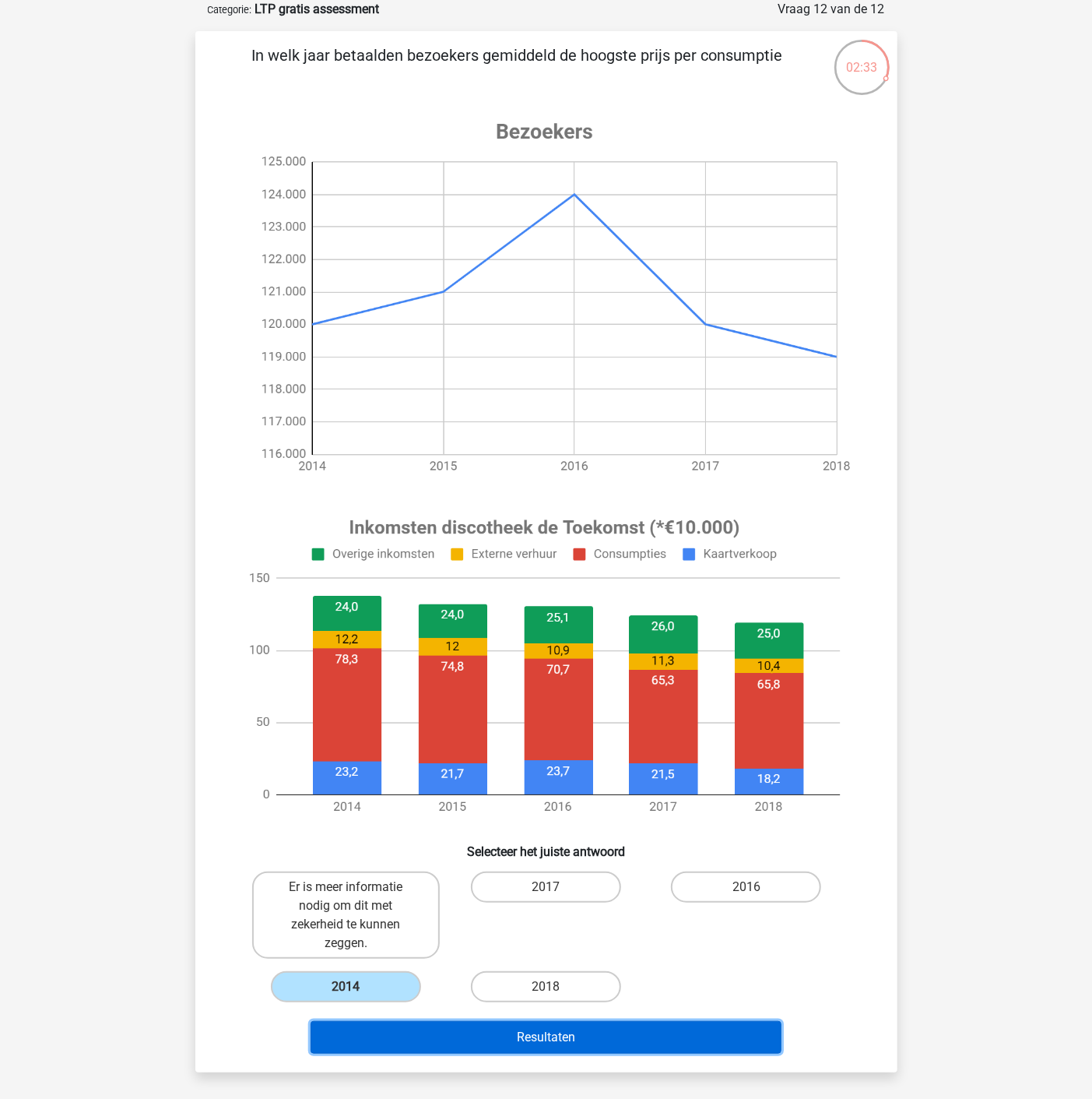
click at [473, 989] on button "Resultaten" at bounding box center [546, 1037] width 471 height 32
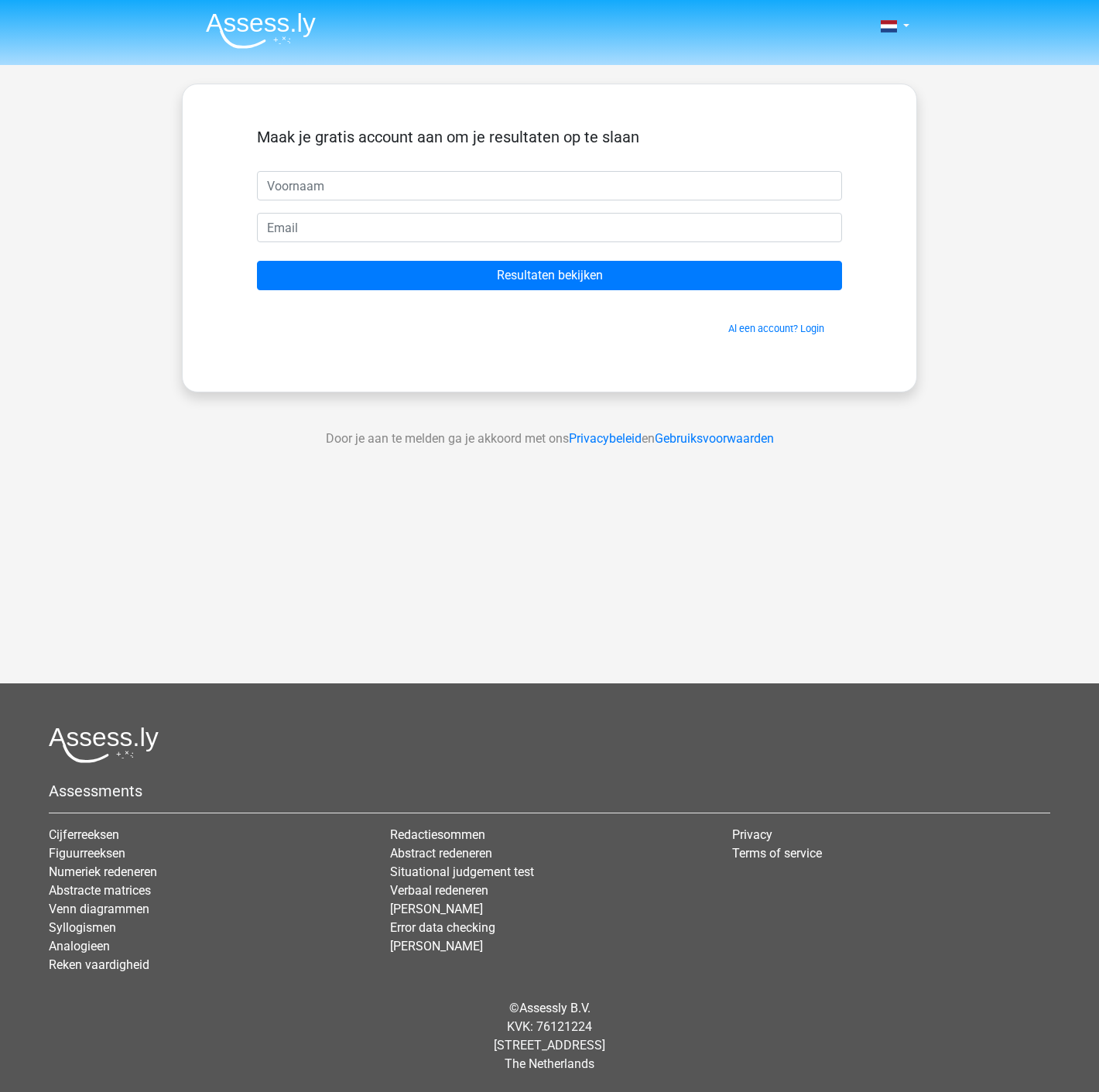
click at [437, 187] on input "text" at bounding box center [550, 185] width 585 height 30
type input "Erik"
click at [377, 233] on input "email" at bounding box center [550, 228] width 585 height 30
type input "erikdebeurs@gmail.com"
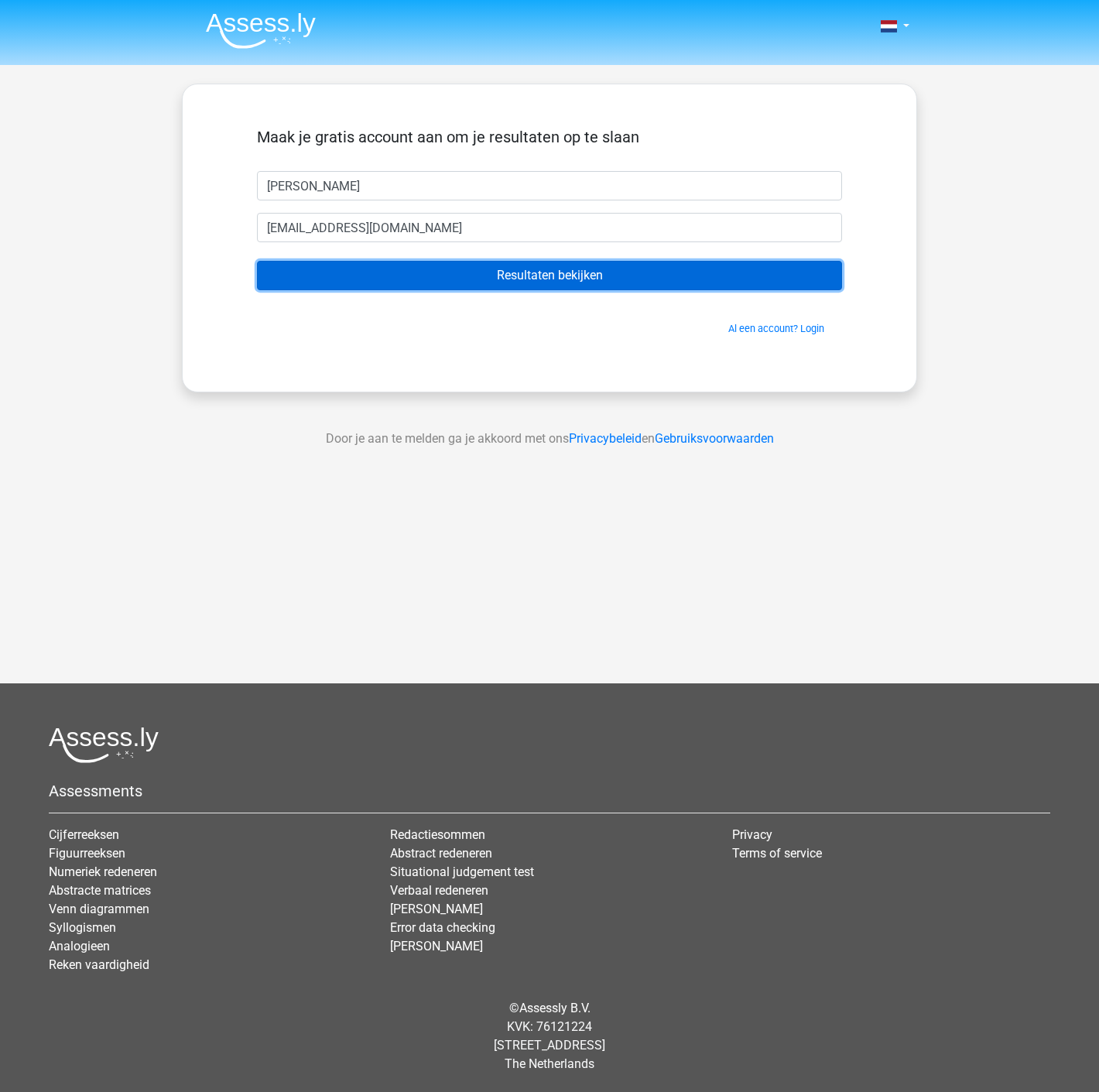
click at [419, 273] on input "Resultaten bekijken" at bounding box center [550, 275] width 585 height 30
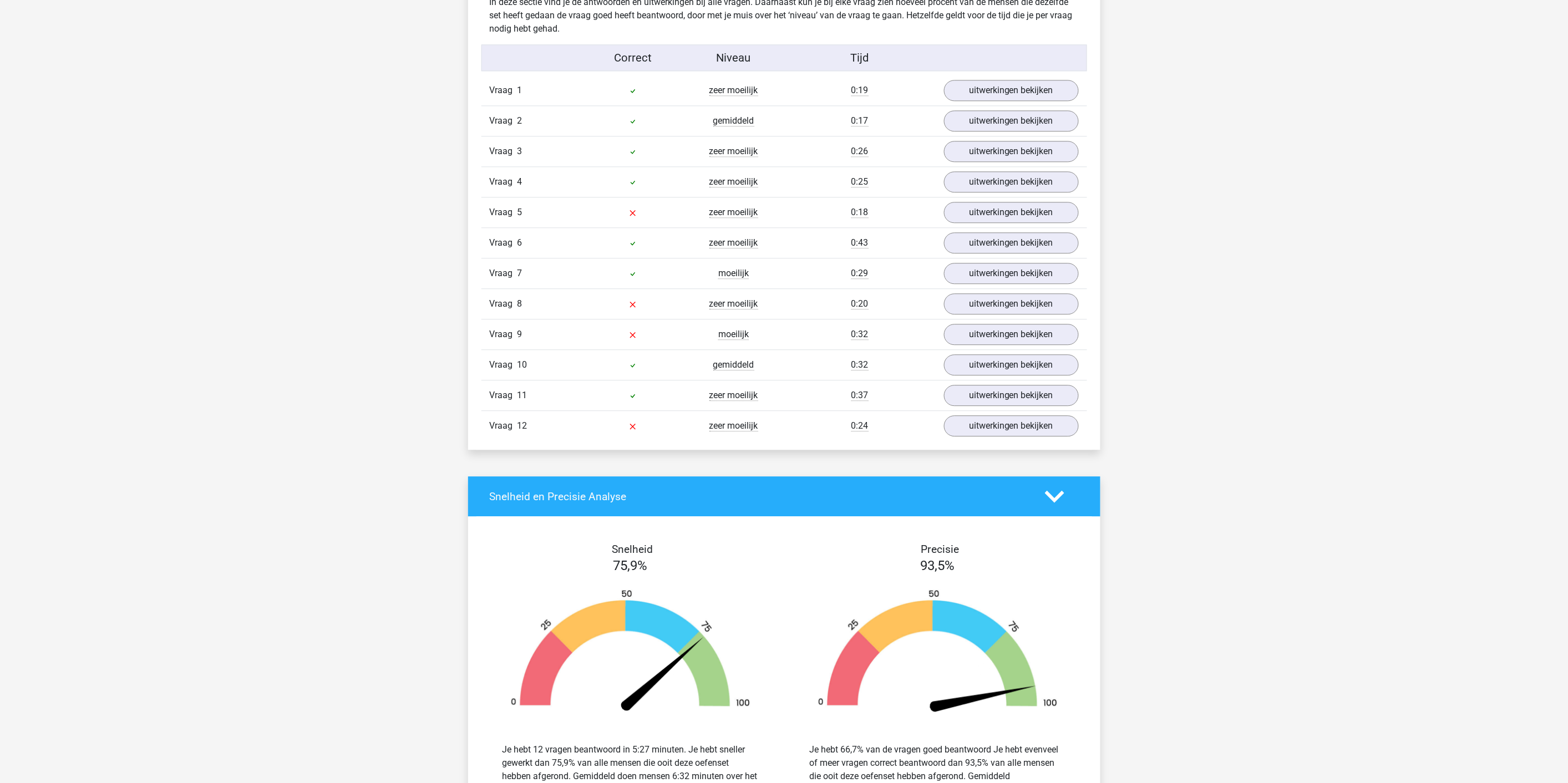
scroll to position [964, 0]
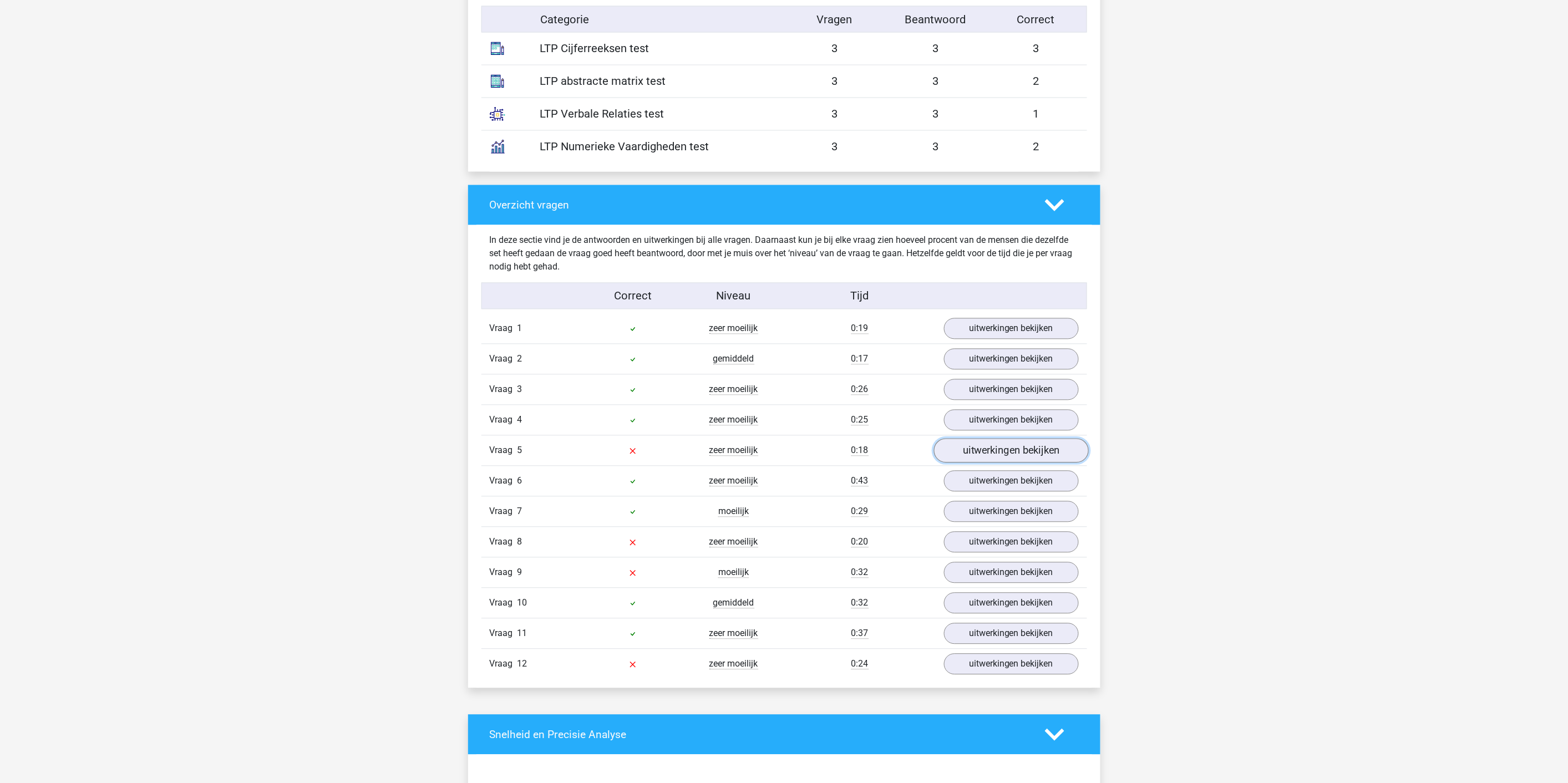
click at [778, 451] on link "uitwerkingen bekijken" at bounding box center [1011, 451] width 155 height 24
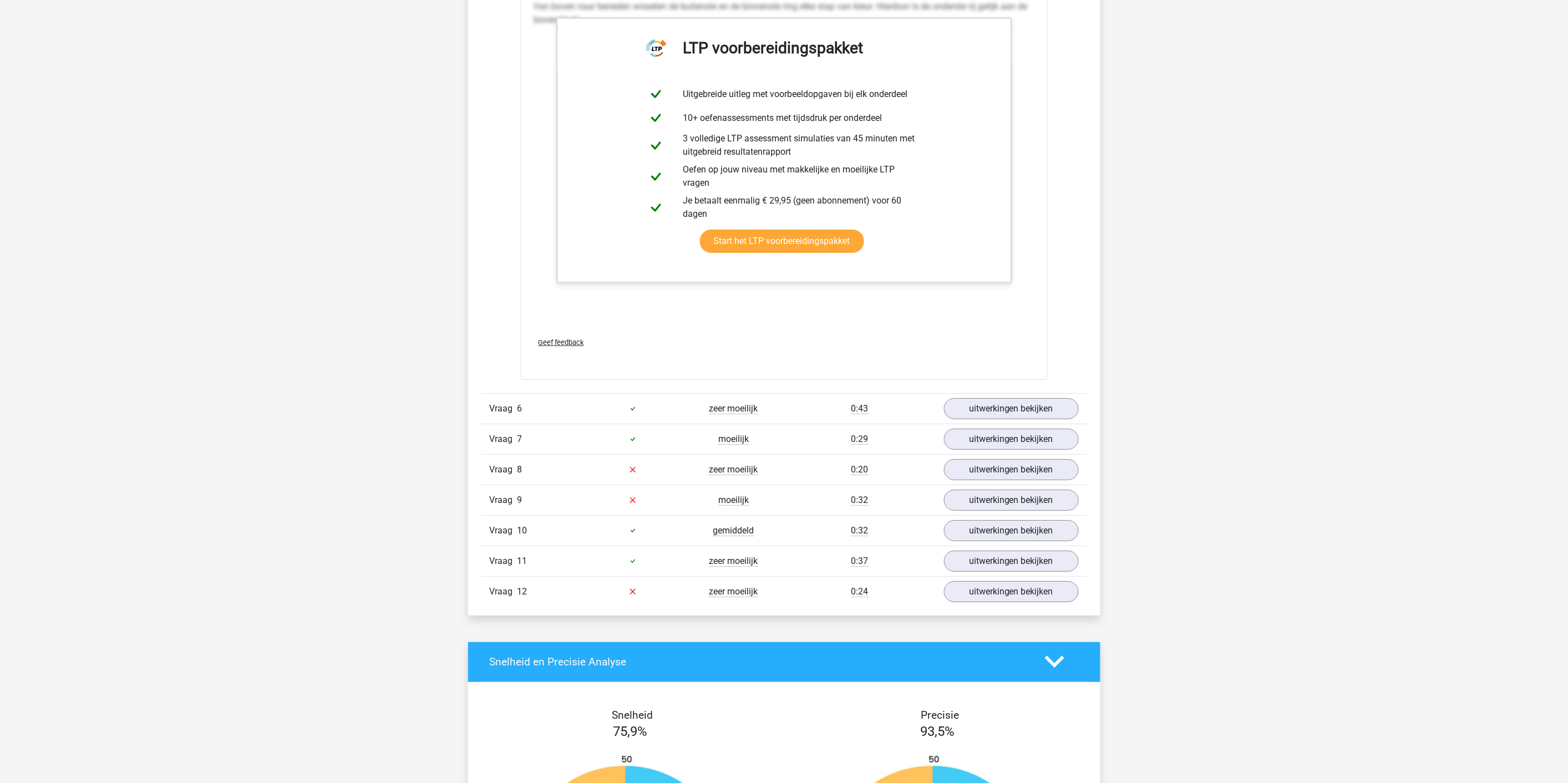
scroll to position [1888, 0]
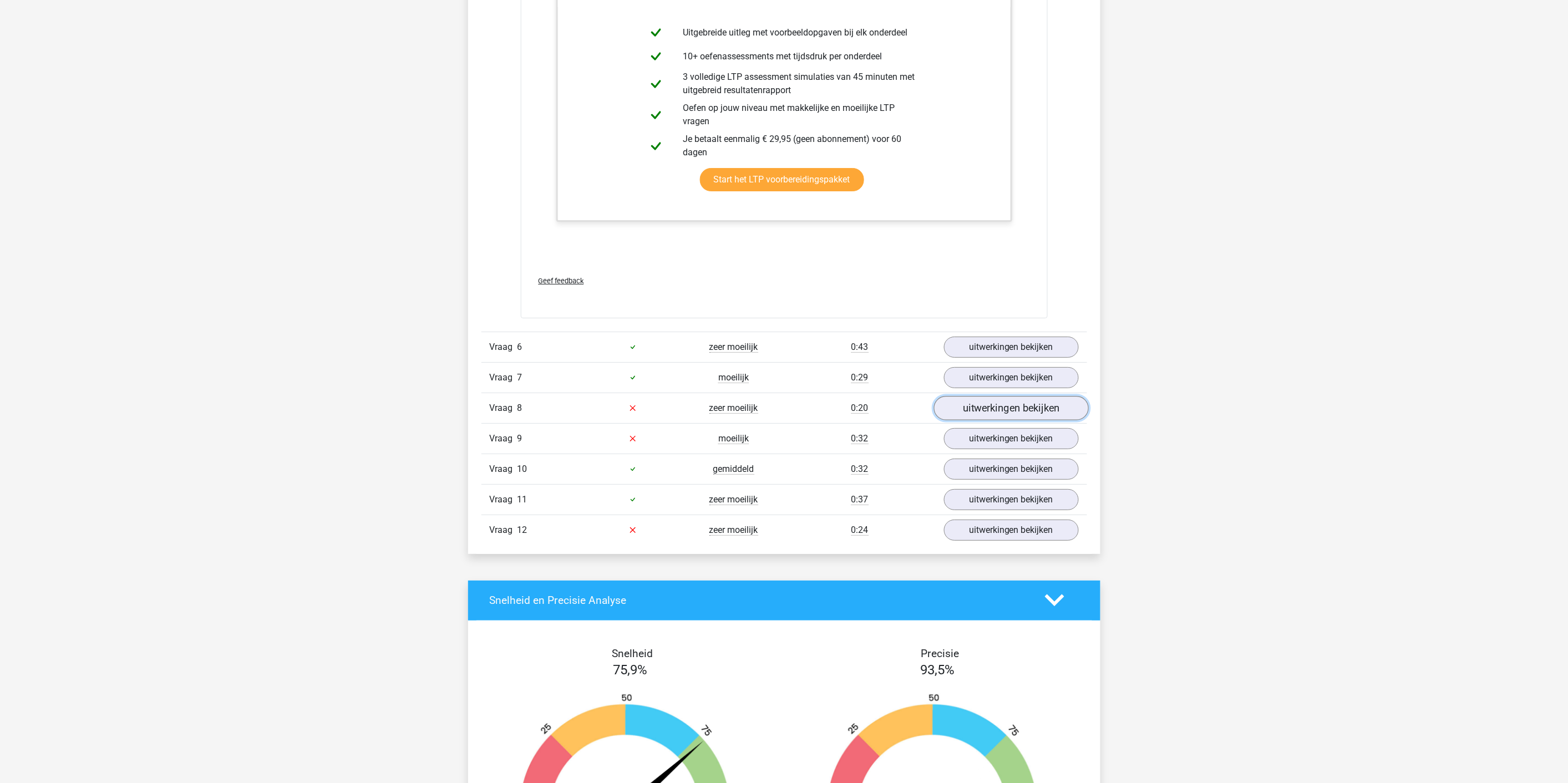
click at [778, 407] on link "uitwerkingen bekijken" at bounding box center [1011, 408] width 155 height 24
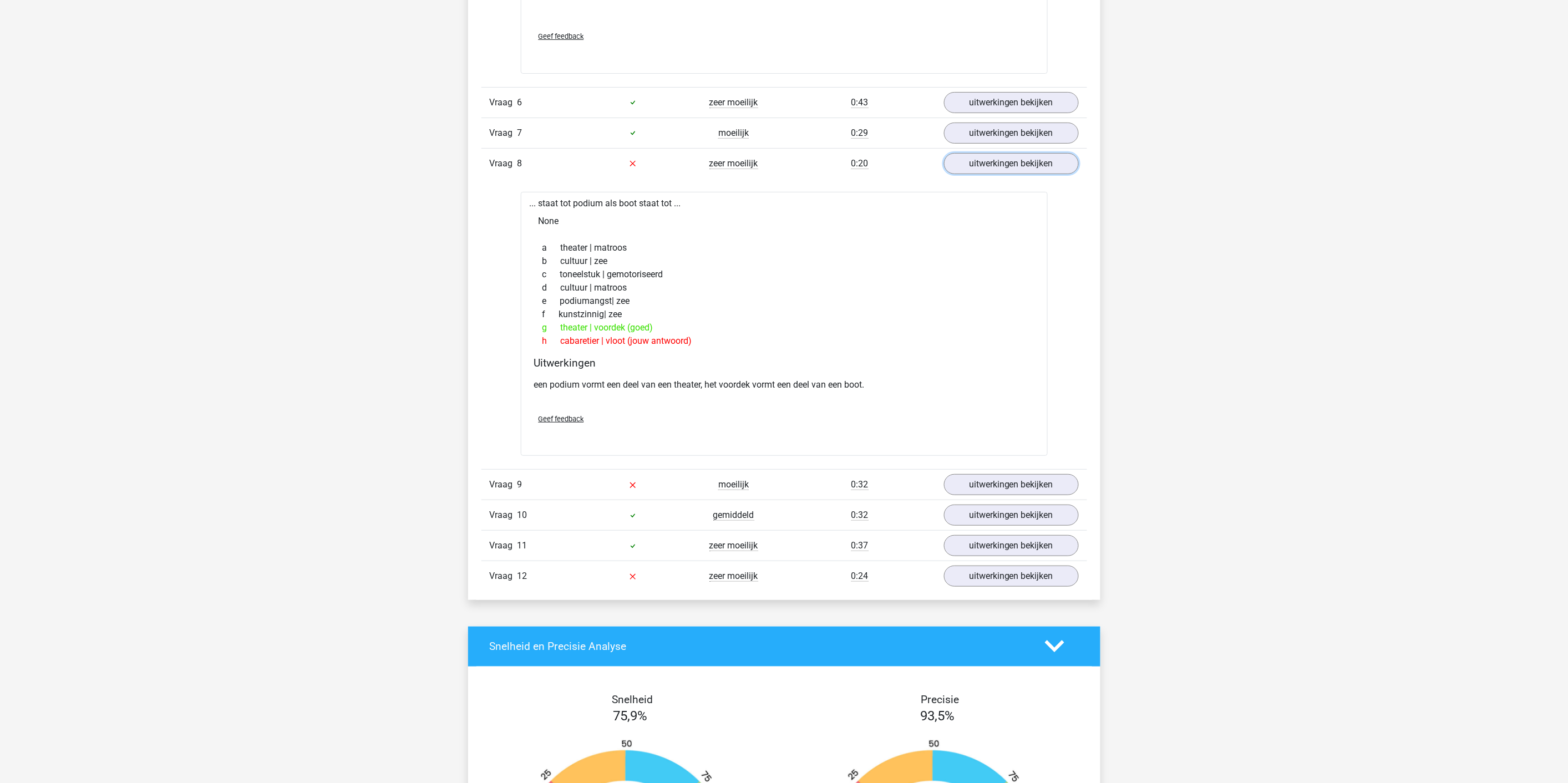
scroll to position [2134, 0]
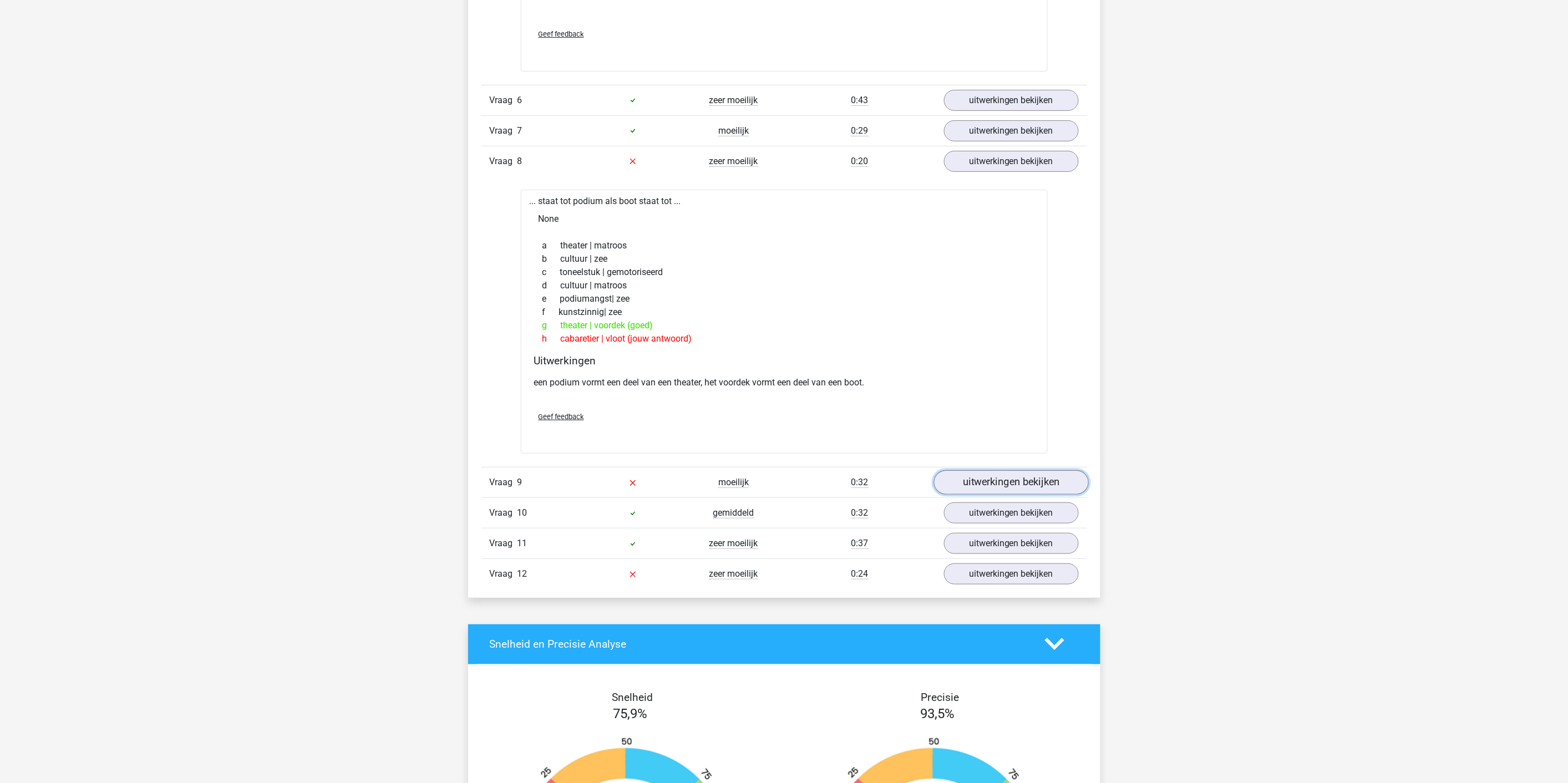
drag, startPoint x: 999, startPoint y: 480, endPoint x: 1012, endPoint y: 478, distance: 13.2
click at [778, 479] on link "uitwerkingen bekijken" at bounding box center [1011, 482] width 155 height 24
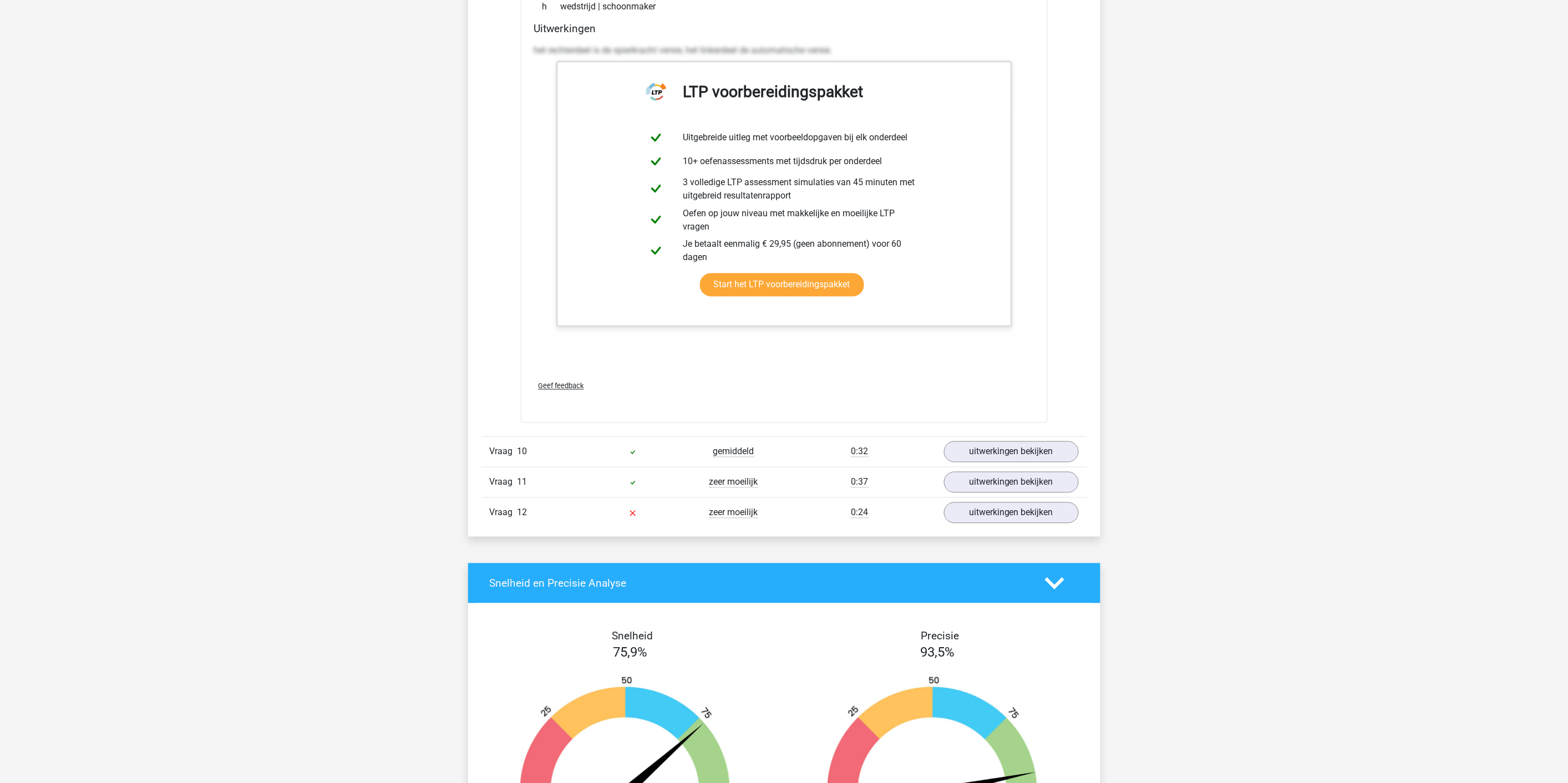
scroll to position [2812, 0]
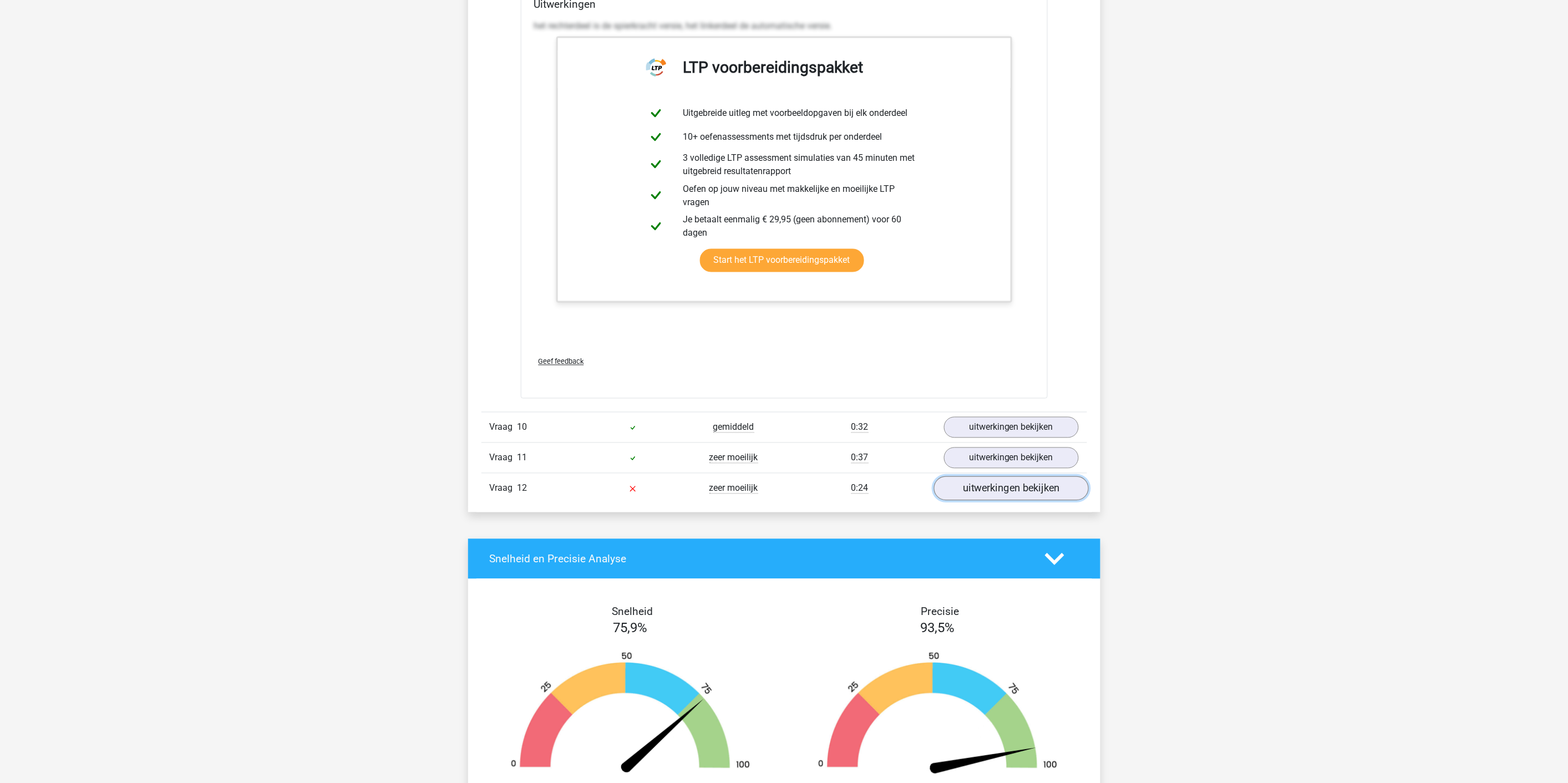
click at [778, 496] on link "uitwerkingen bekijken" at bounding box center [1011, 489] width 155 height 24
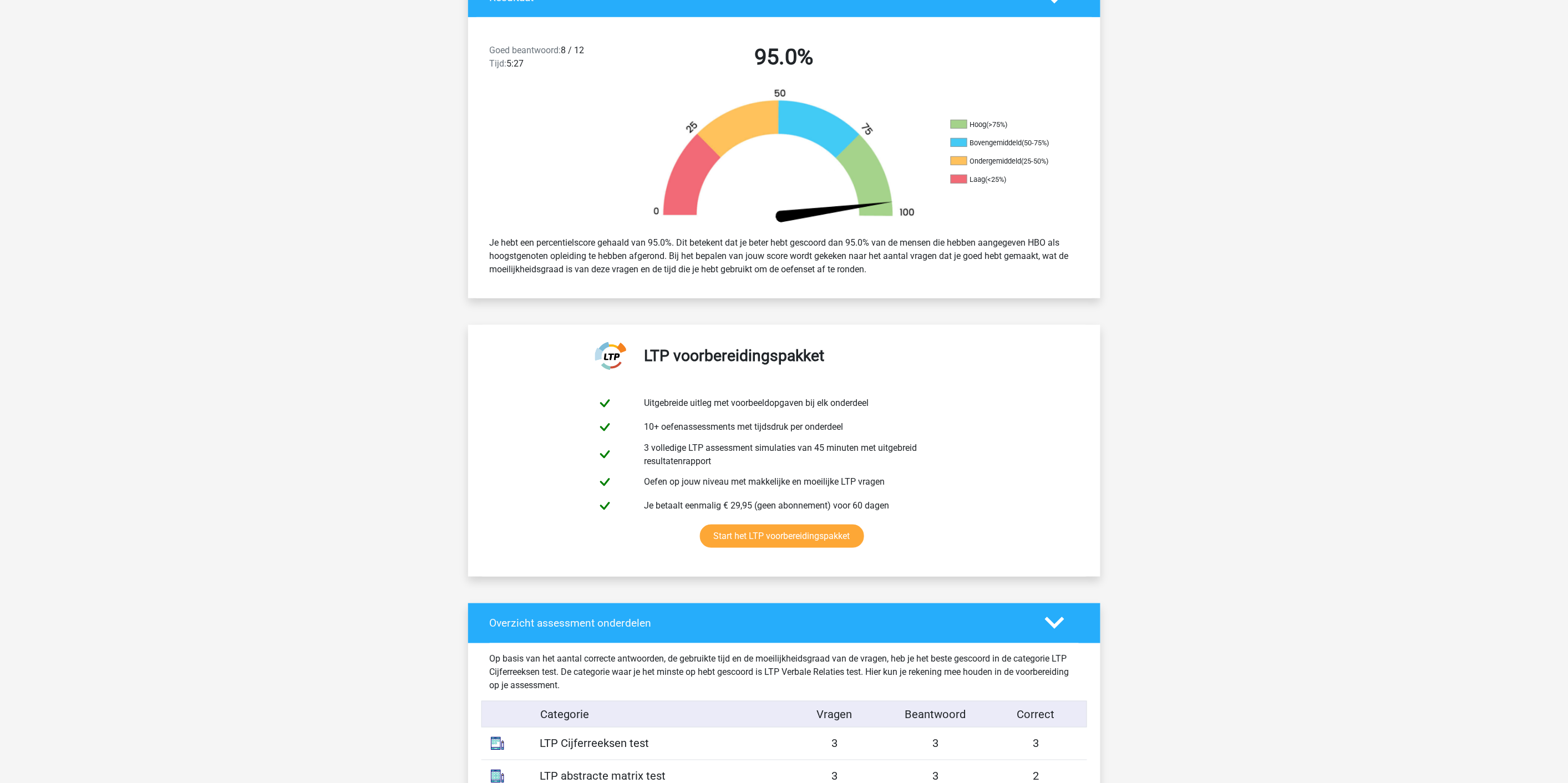
scroll to position [0, 0]
